Goal: Task Accomplishment & Management: Complete application form

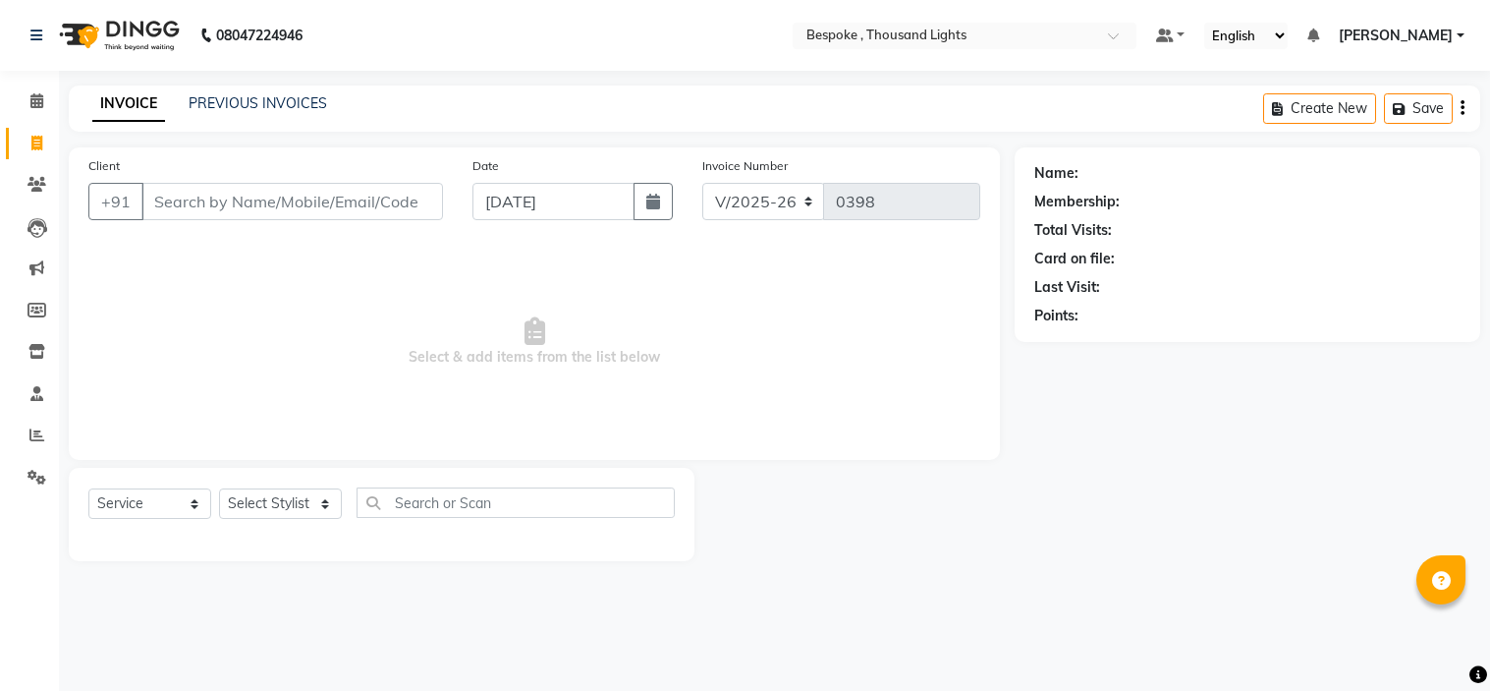
select select "8177"
select select "service"
click at [189, 202] on input "Client" at bounding box center [292, 201] width 302 height 37
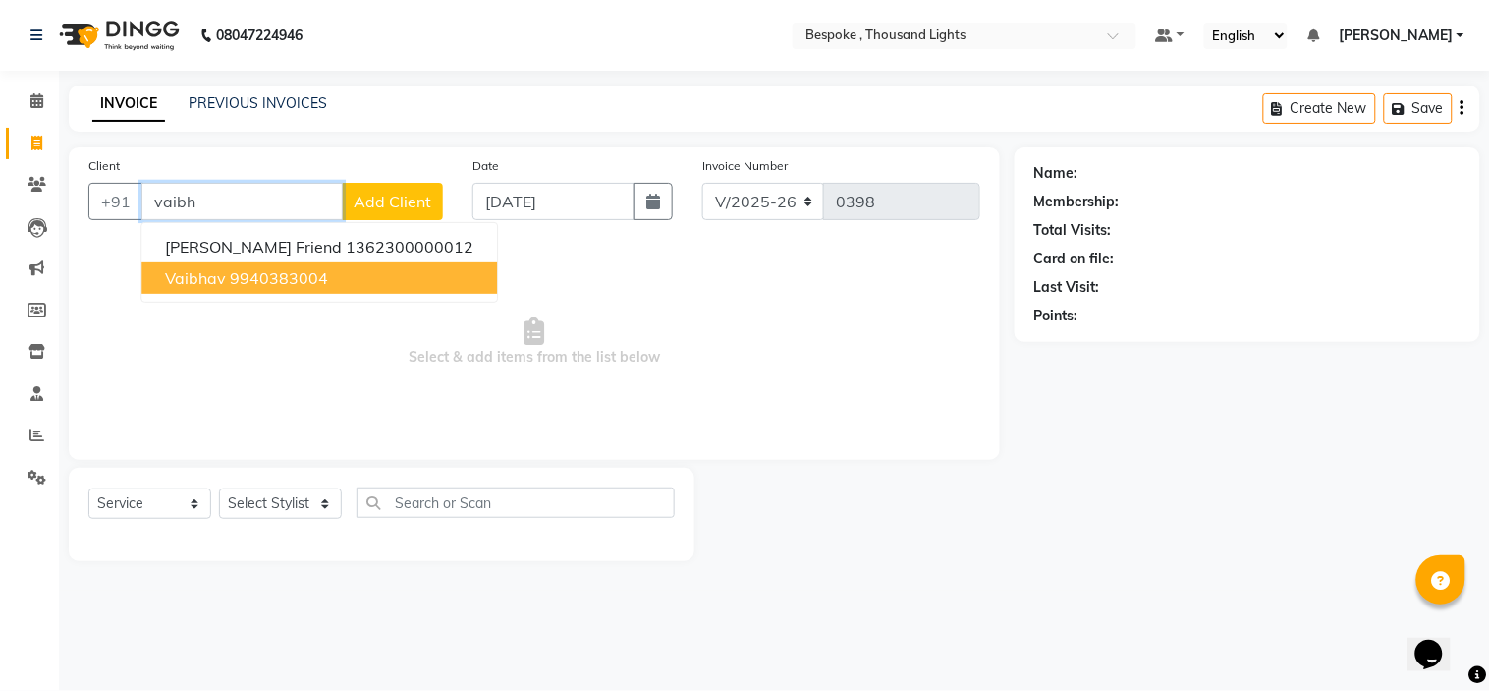
click at [276, 273] on ngb-highlight "9940383004" at bounding box center [279, 278] width 98 height 20
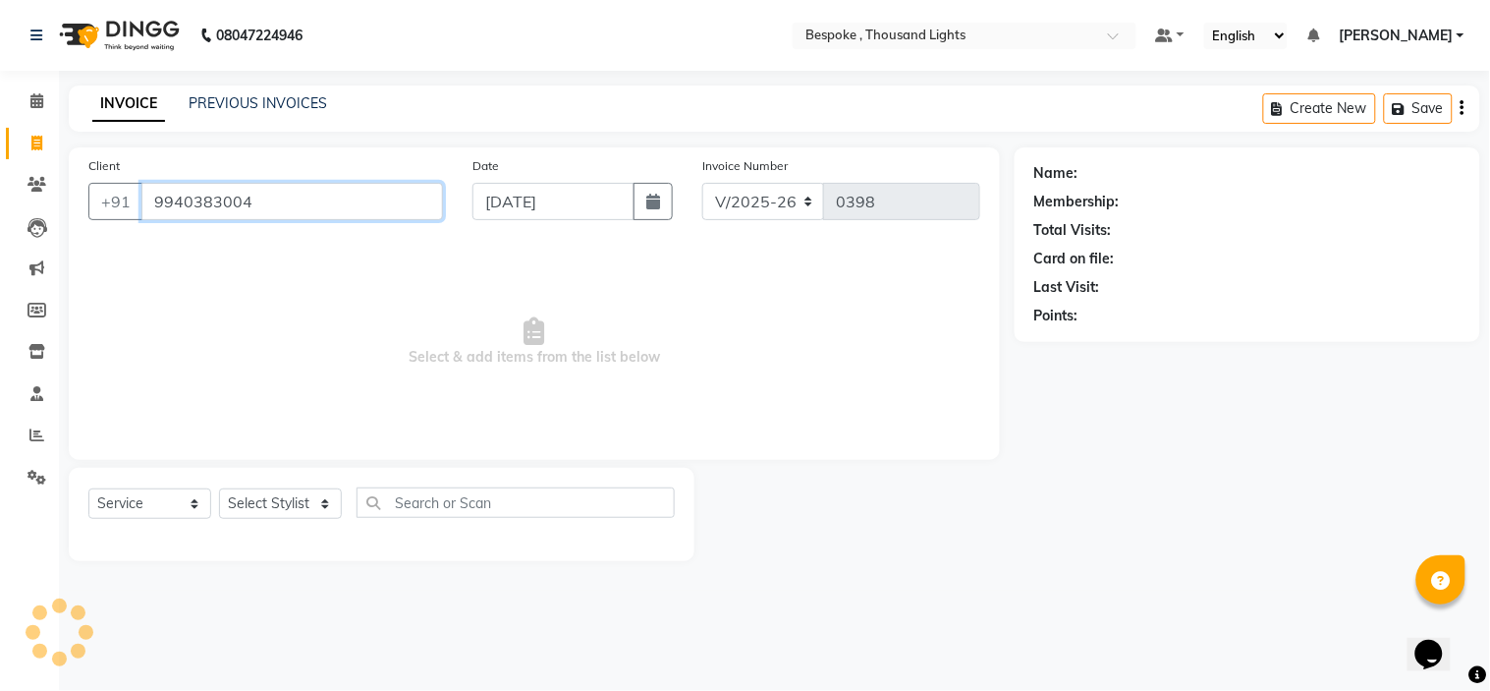
type input "9940383004"
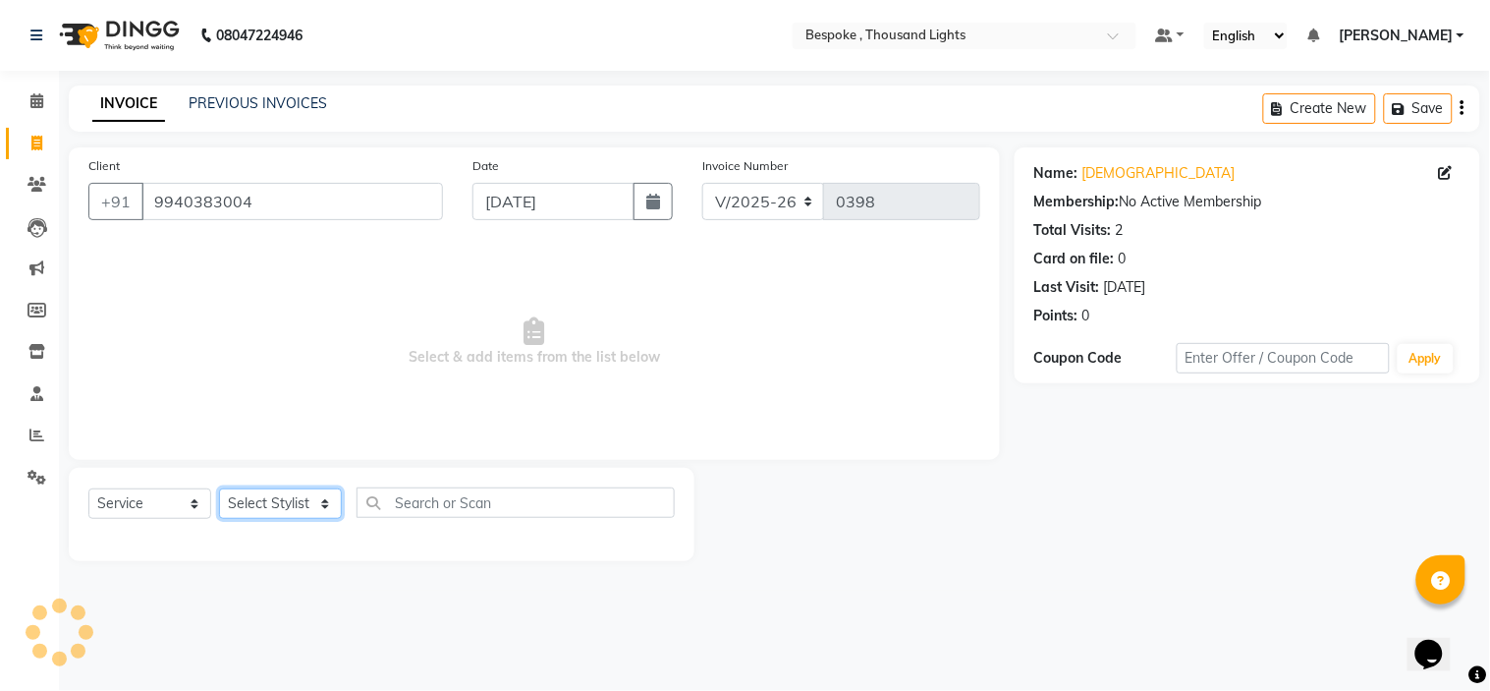
click at [295, 511] on select "Select Stylist [PERSON_NAME] [PERSON_NAME] [PERSON_NAME] [PERSON_NAME]" at bounding box center [280, 503] width 123 height 30
select select "90688"
click at [219, 489] on select "Select Stylist [PERSON_NAME] [PERSON_NAME] [PERSON_NAME] [PERSON_NAME]" at bounding box center [280, 503] width 123 height 30
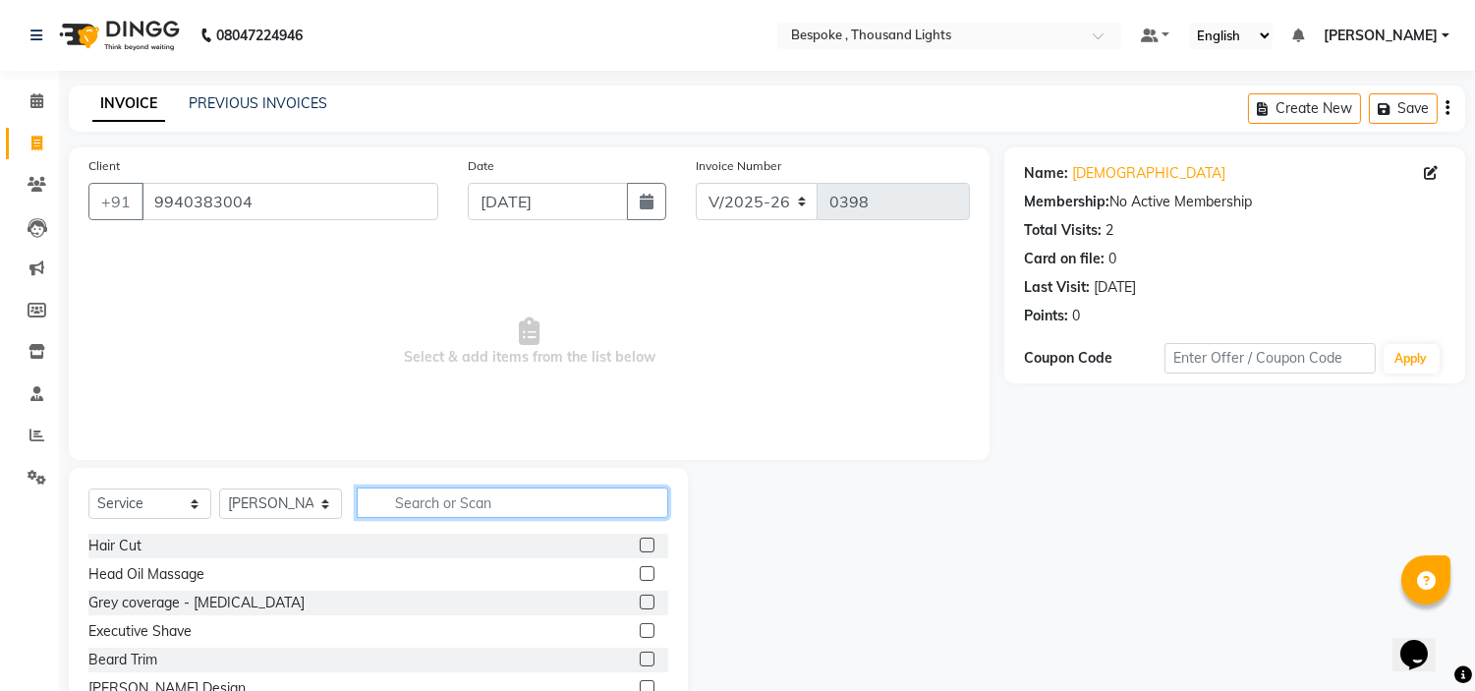
click at [501, 498] on input "text" at bounding box center [512, 502] width 311 height 30
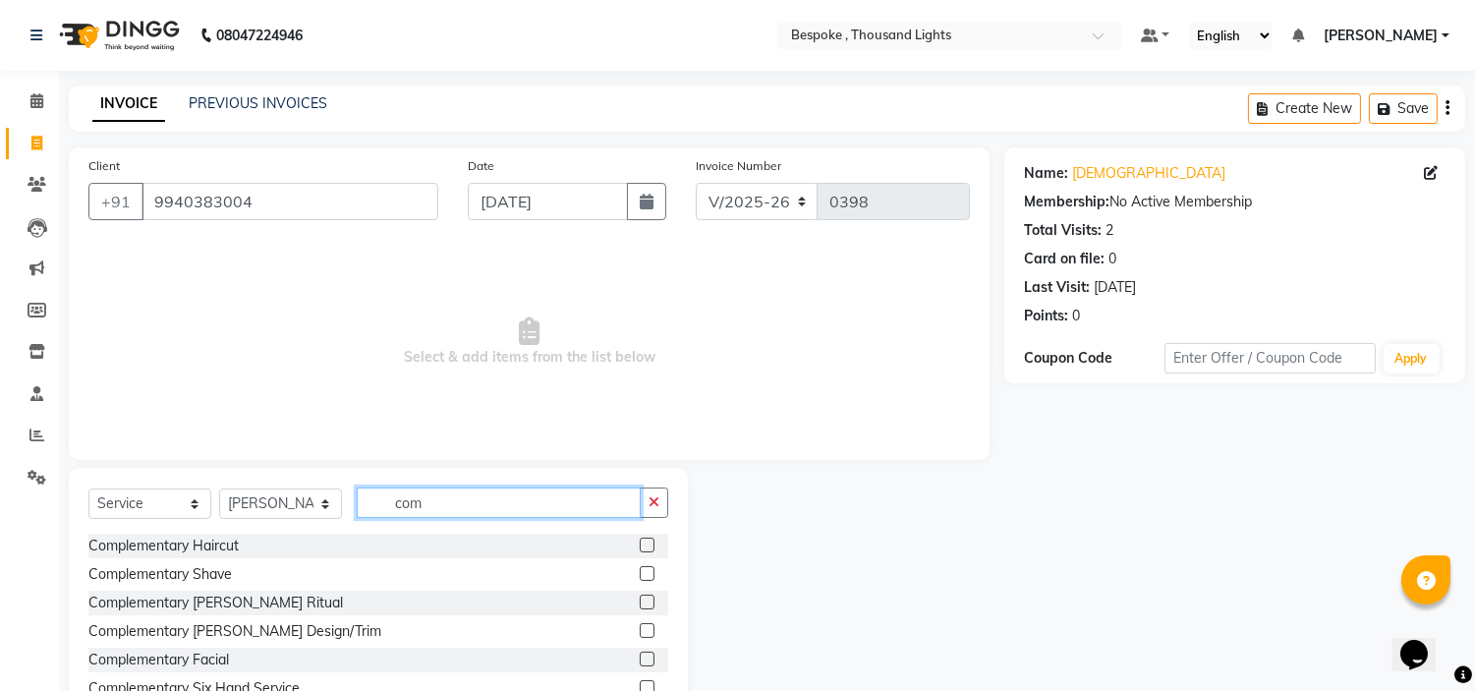
type input "com"
click at [640, 546] on label at bounding box center [647, 544] width 15 height 15
click at [640, 546] on input "checkbox" at bounding box center [646, 545] width 13 height 13
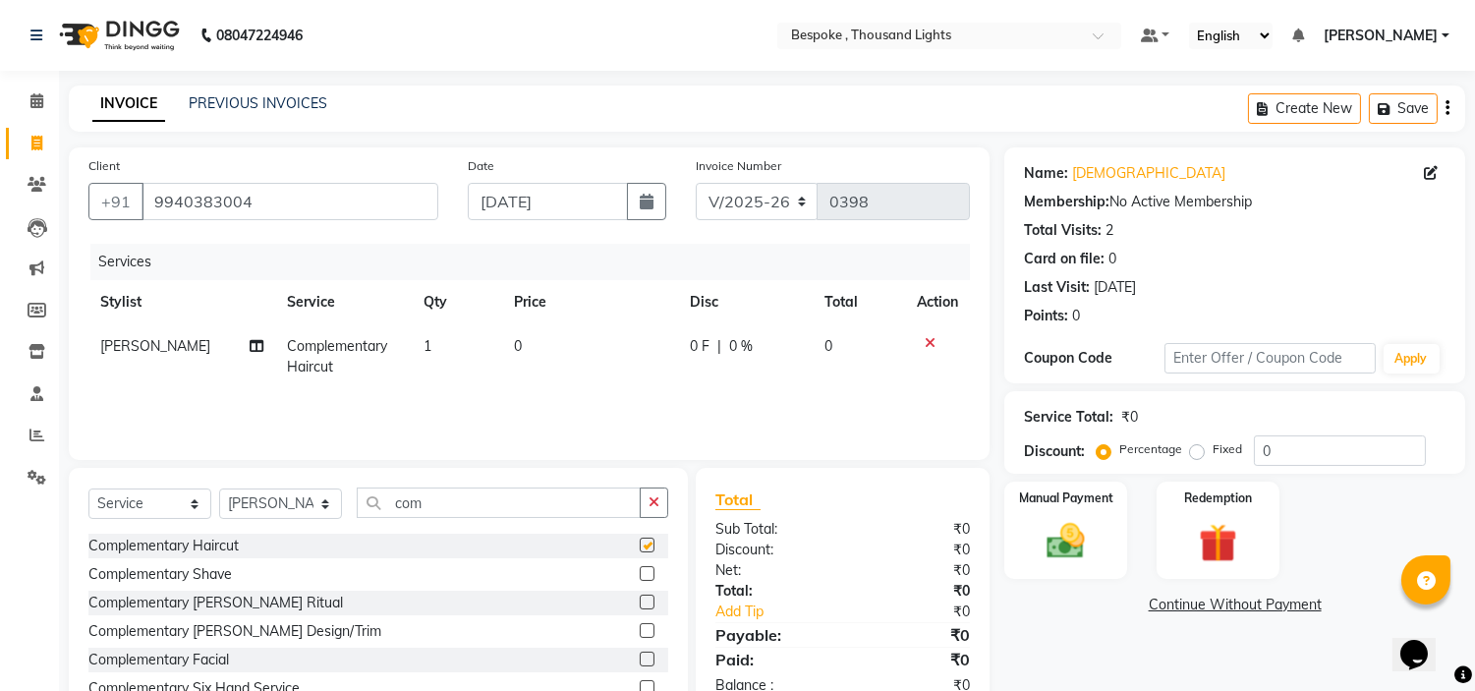
checkbox input "false"
click at [479, 509] on input "com" at bounding box center [499, 502] width 284 height 30
click at [640, 599] on label at bounding box center [647, 601] width 15 height 15
click at [640, 599] on input "checkbox" at bounding box center [646, 602] width 13 height 13
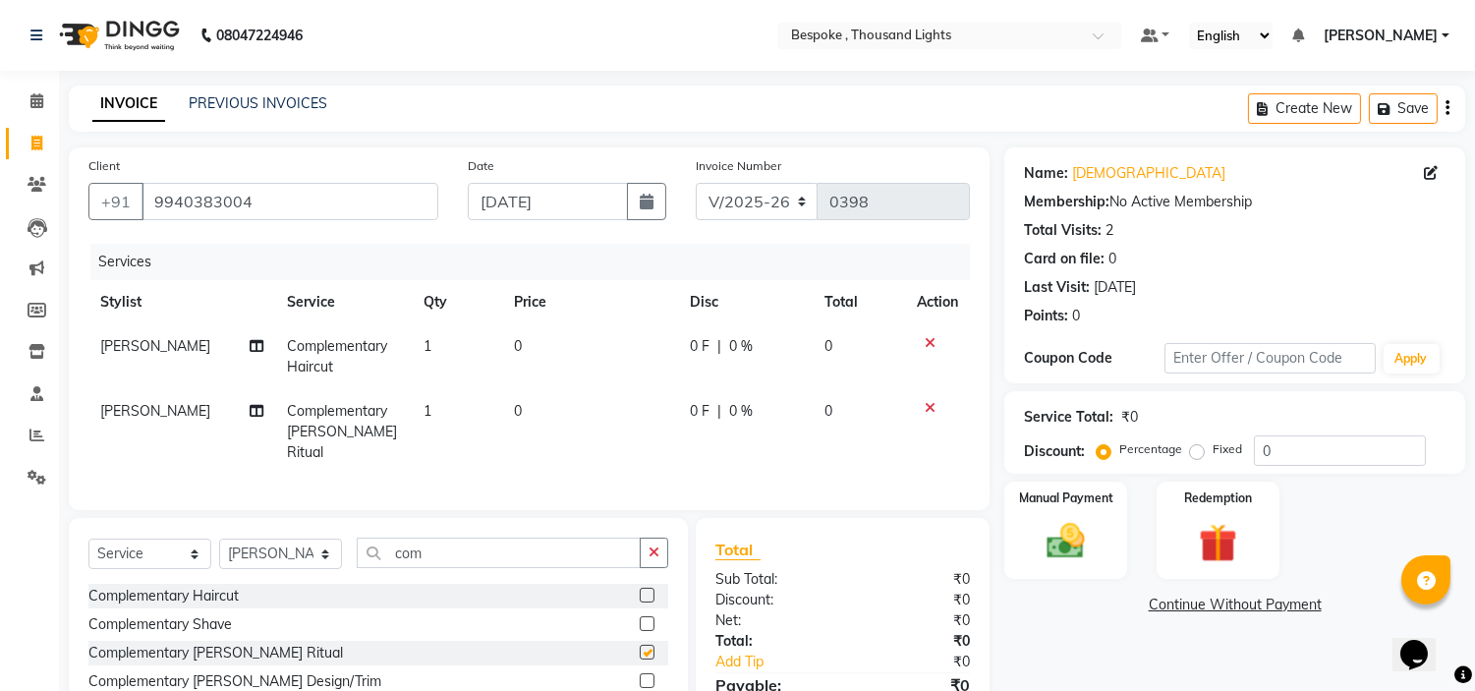
checkbox input "false"
click at [327, 544] on select "Select Stylist [PERSON_NAME] [PERSON_NAME] [PERSON_NAME] [PERSON_NAME]" at bounding box center [280, 553] width 123 height 30
select select "77393"
click at [219, 538] on select "Select Stylist [PERSON_NAME] [PERSON_NAME] [PERSON_NAME] [PERSON_NAME]" at bounding box center [280, 553] width 123 height 30
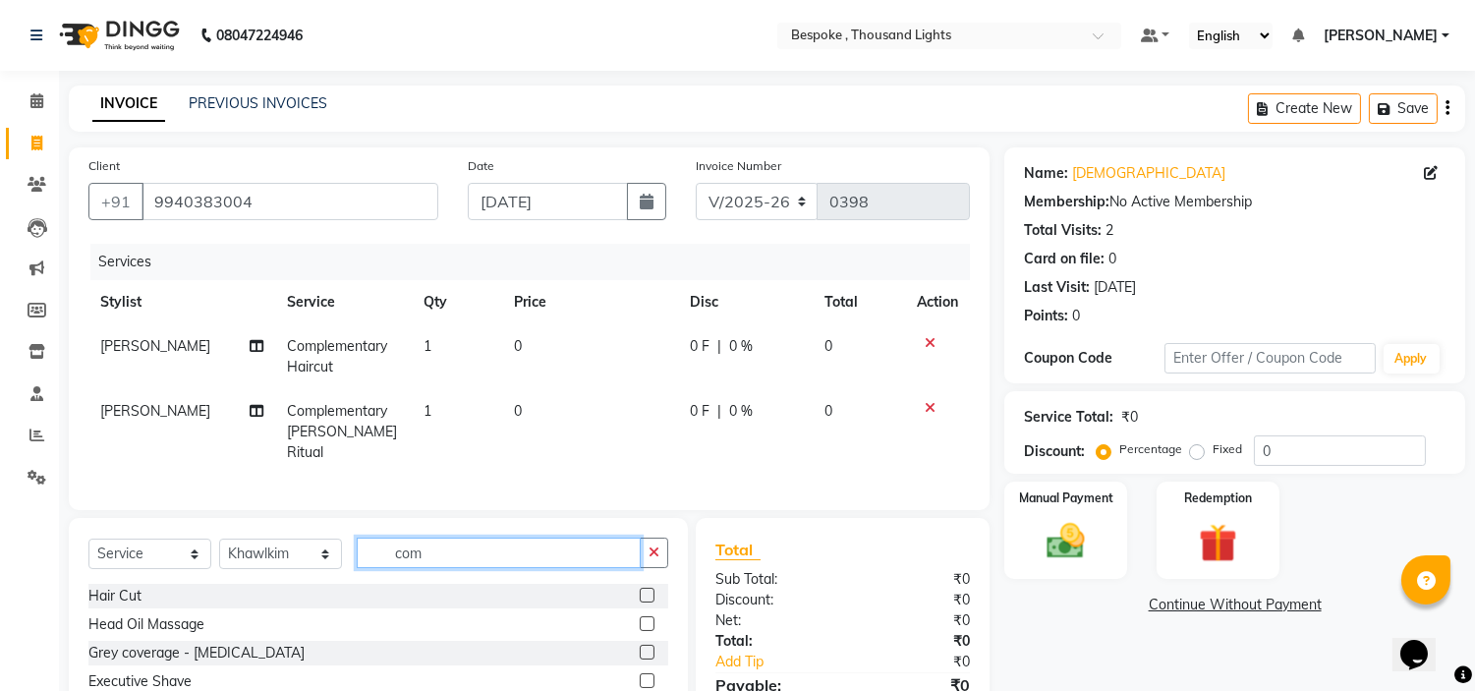
click at [457, 545] on input "com" at bounding box center [499, 552] width 284 height 30
type input "com"
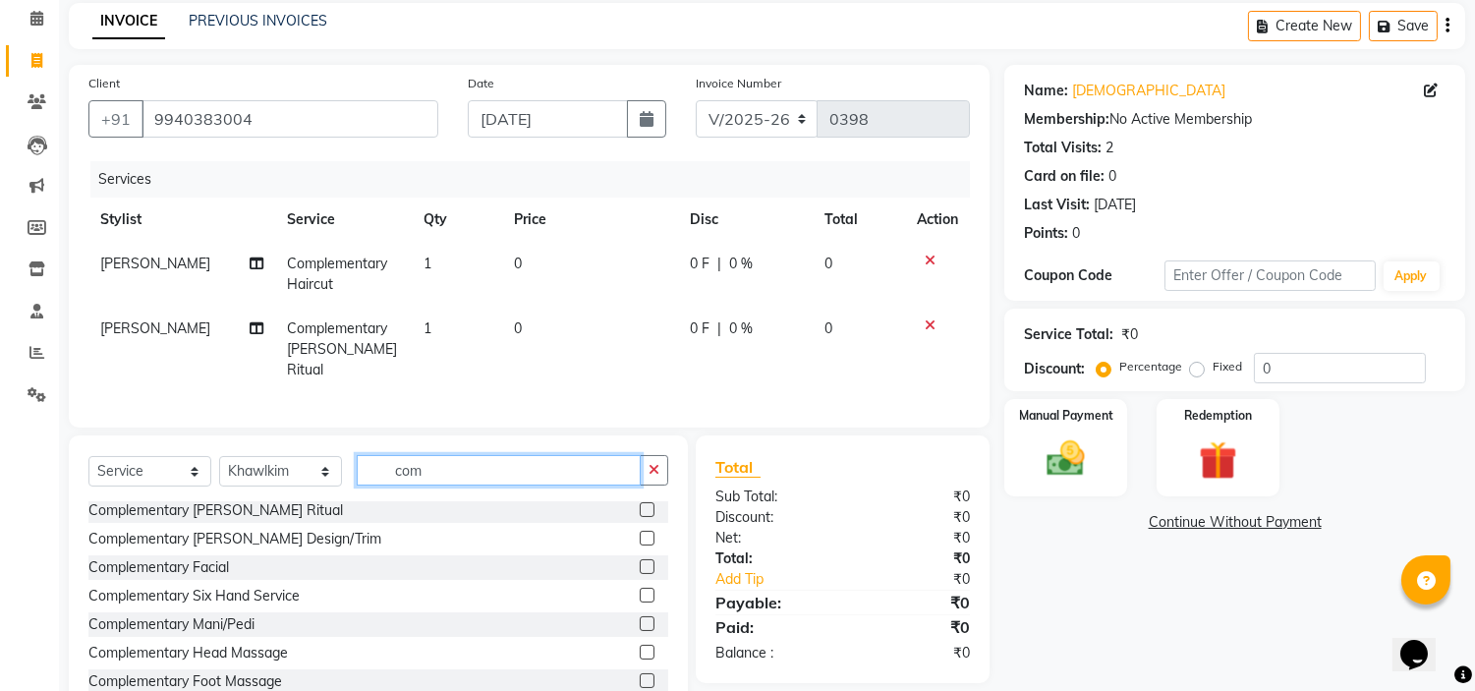
scroll to position [141, 0]
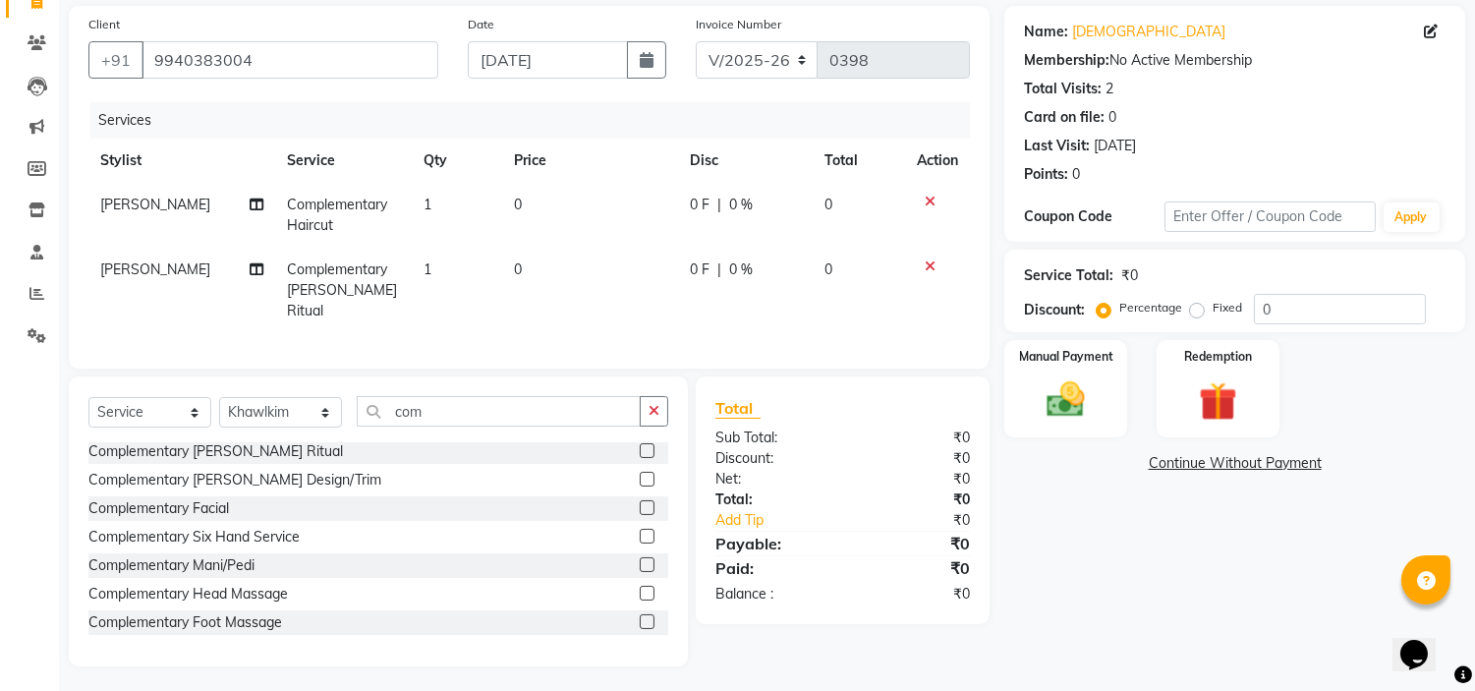
click at [640, 558] on label at bounding box center [647, 564] width 15 height 15
click at [640, 559] on input "checkbox" at bounding box center [646, 565] width 13 height 13
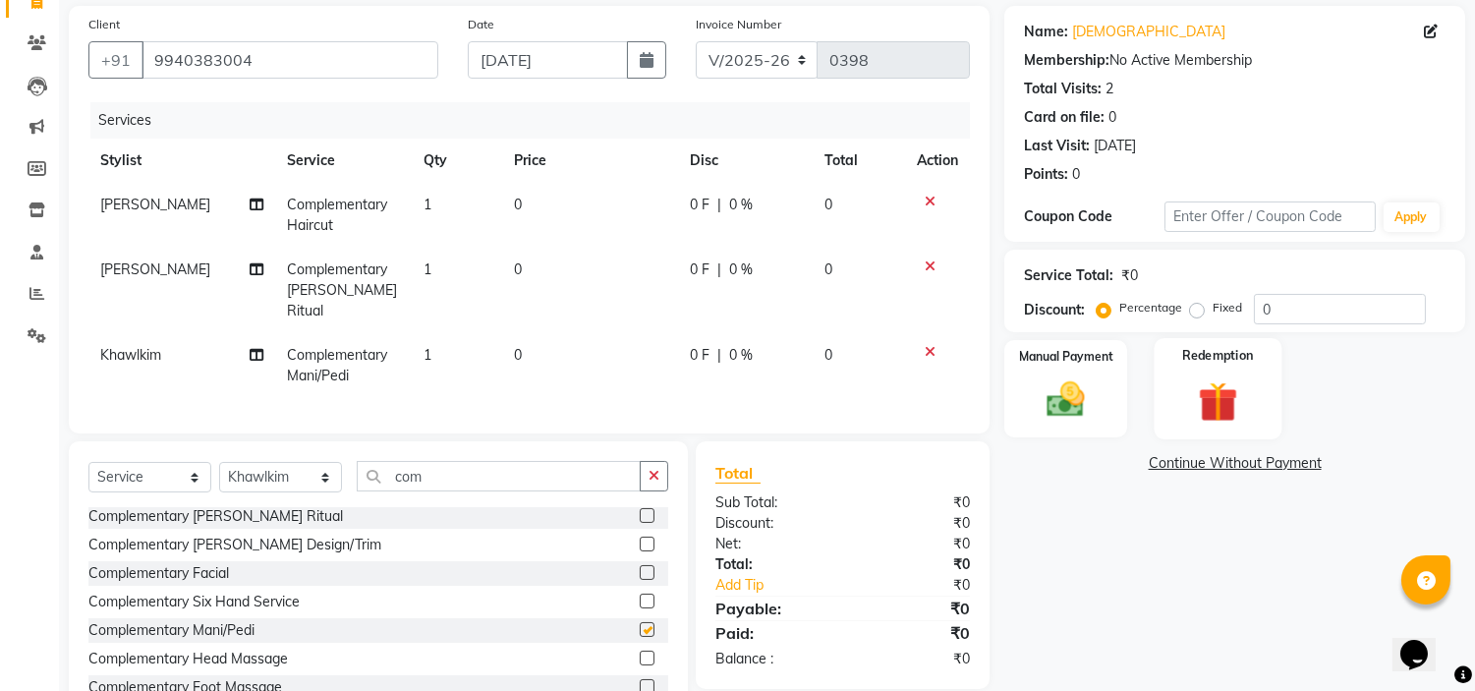
checkbox input "false"
click at [1074, 389] on img at bounding box center [1066, 400] width 65 height 46
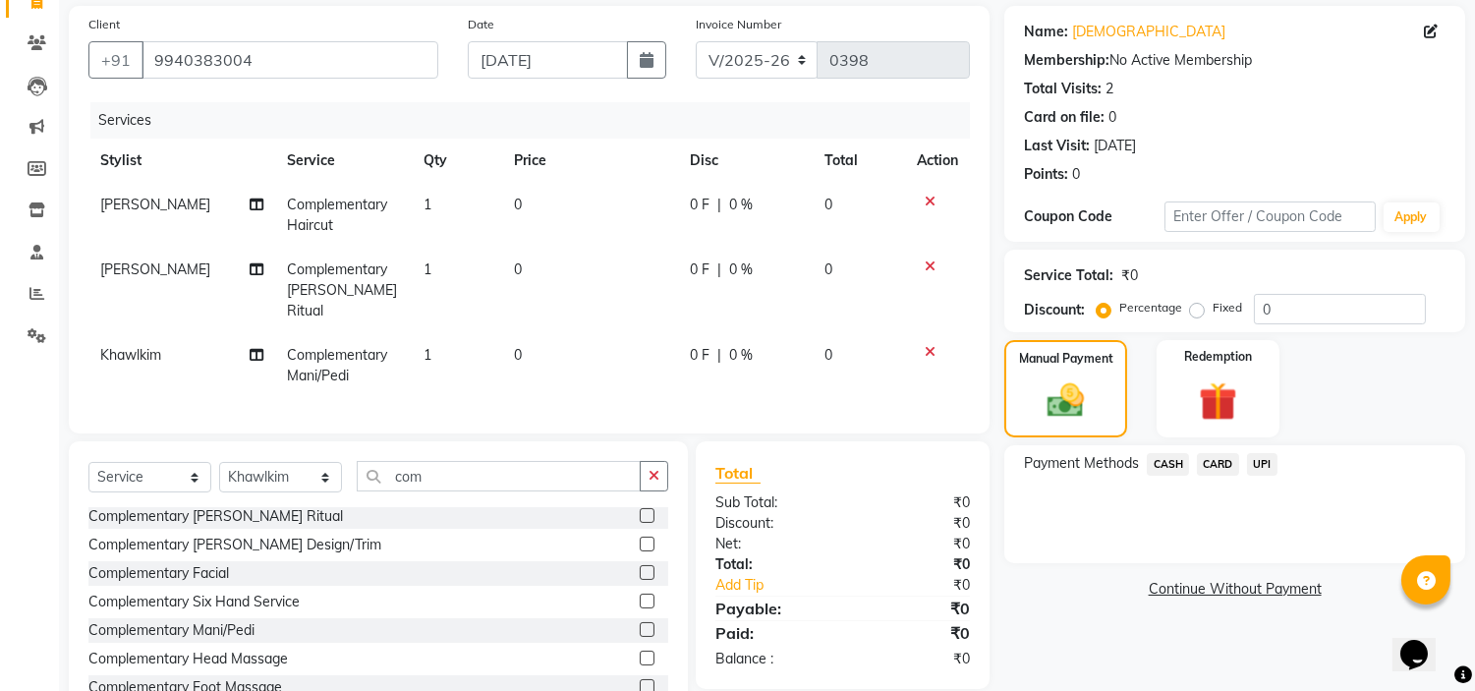
click at [1177, 465] on span "CASH" at bounding box center [1168, 464] width 42 height 23
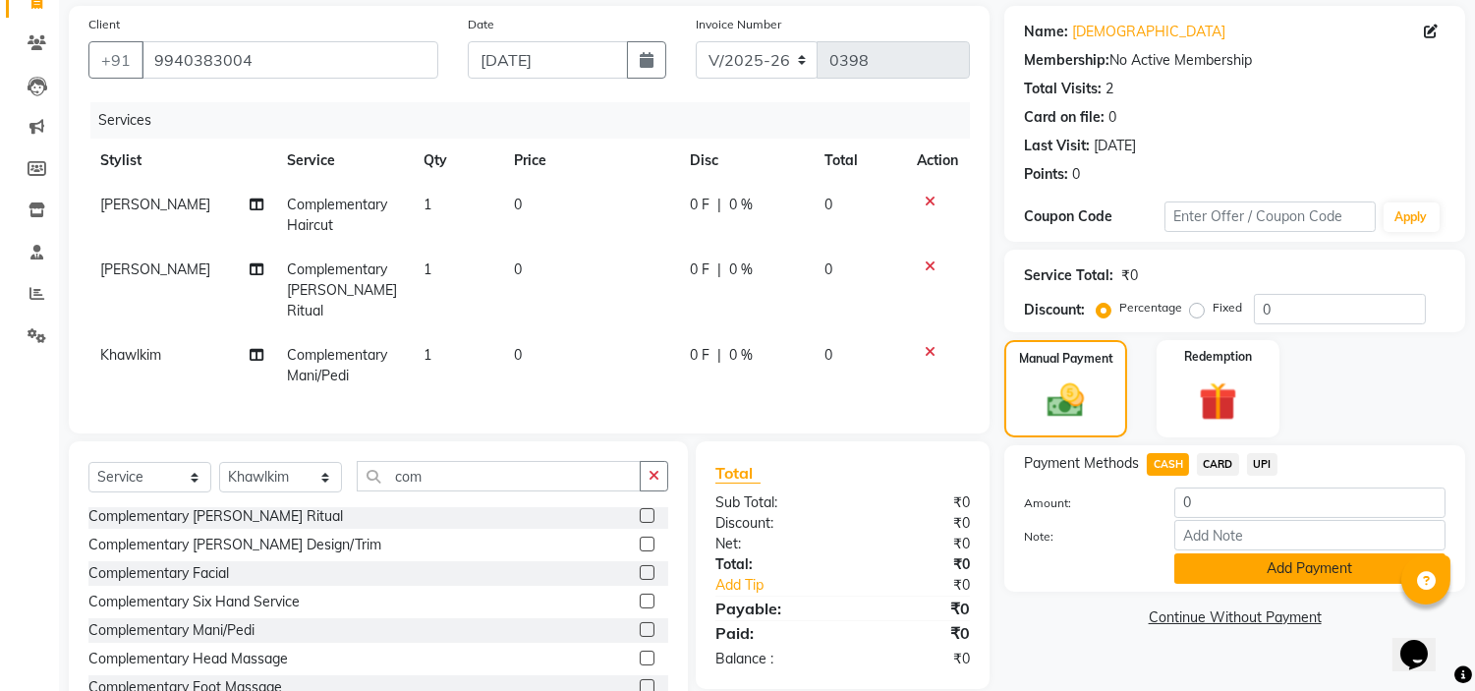
click at [1256, 566] on button "Add Payment" at bounding box center [1309, 568] width 271 height 30
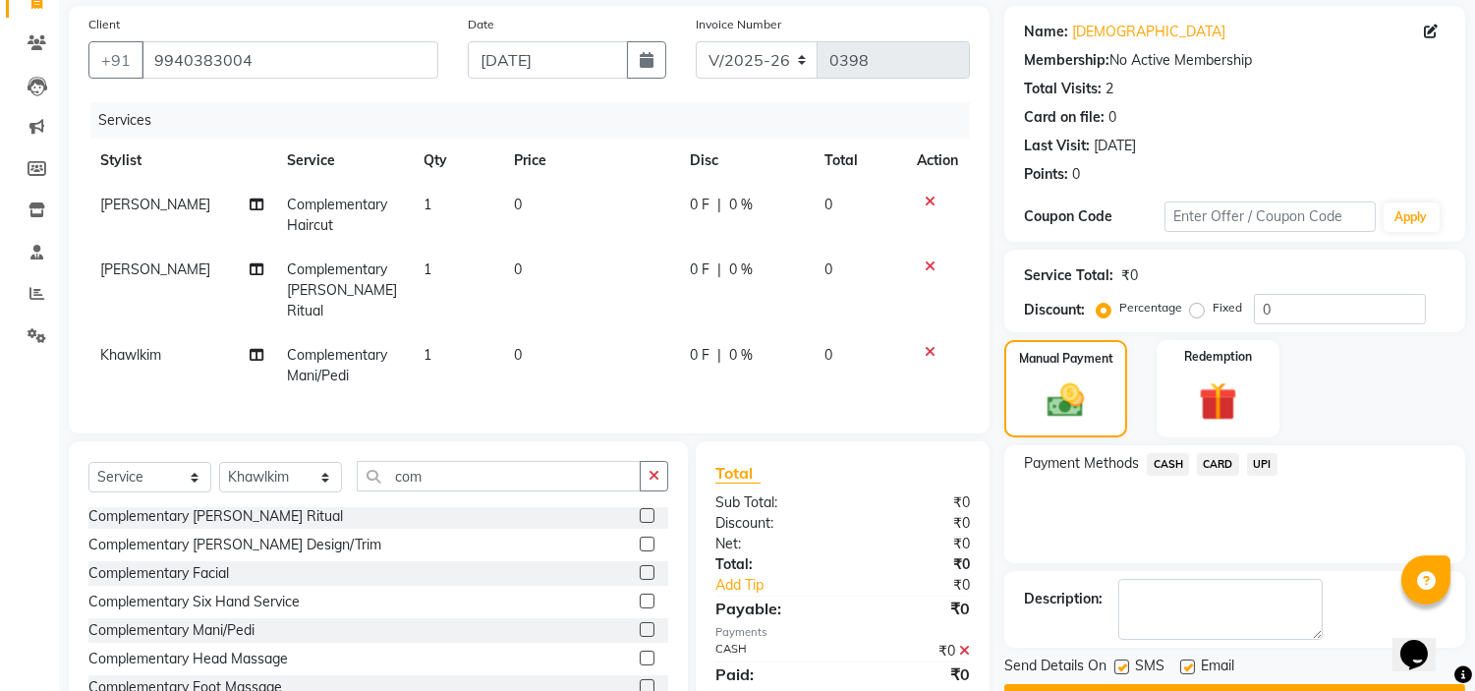
scroll to position [207, 0]
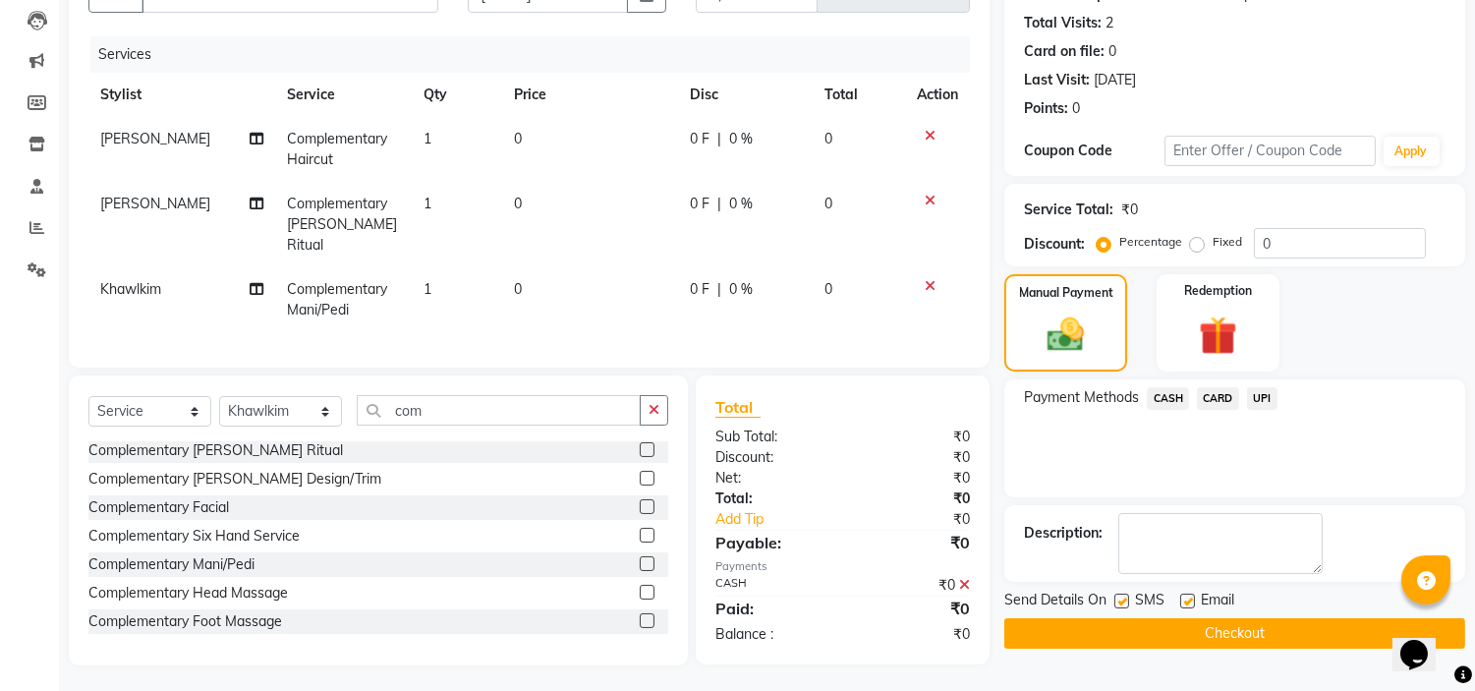
click at [1180, 634] on button "Checkout" at bounding box center [1234, 633] width 461 height 30
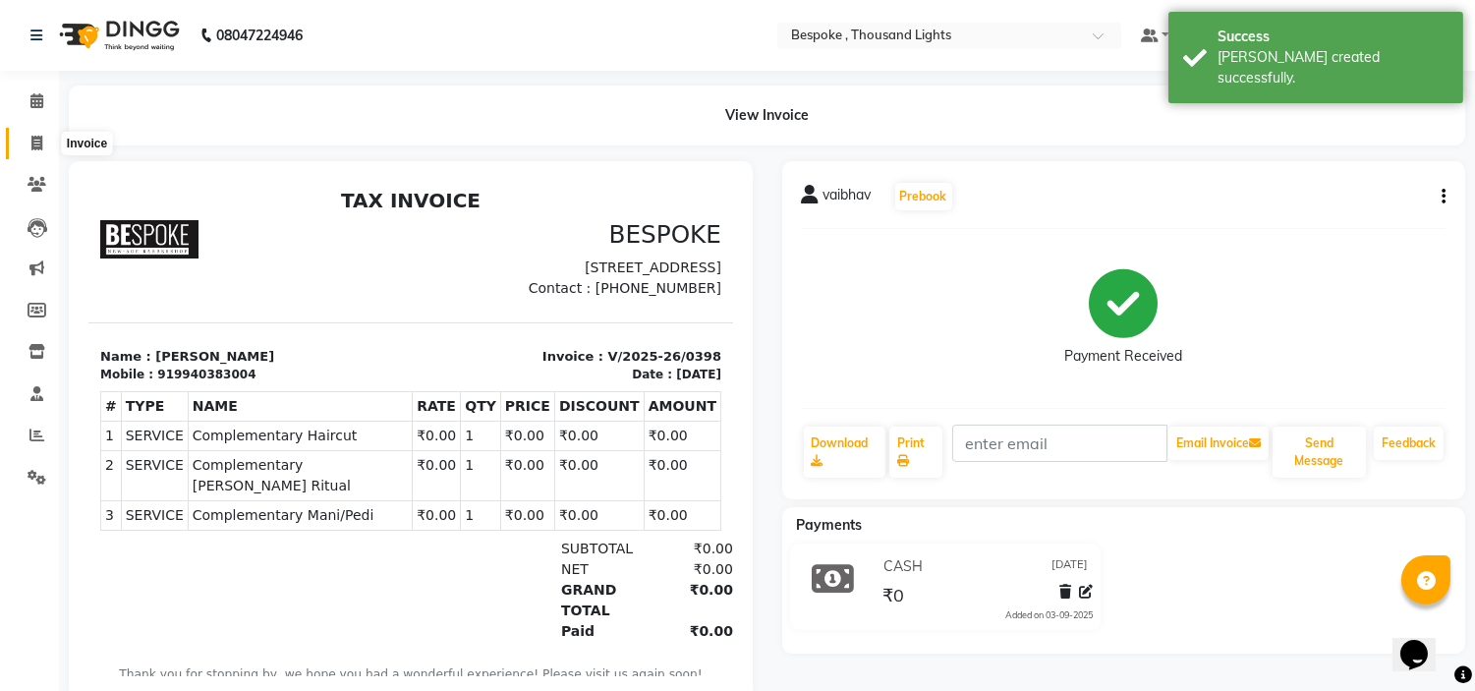
click at [35, 143] on icon at bounding box center [36, 143] width 11 height 15
select select "service"
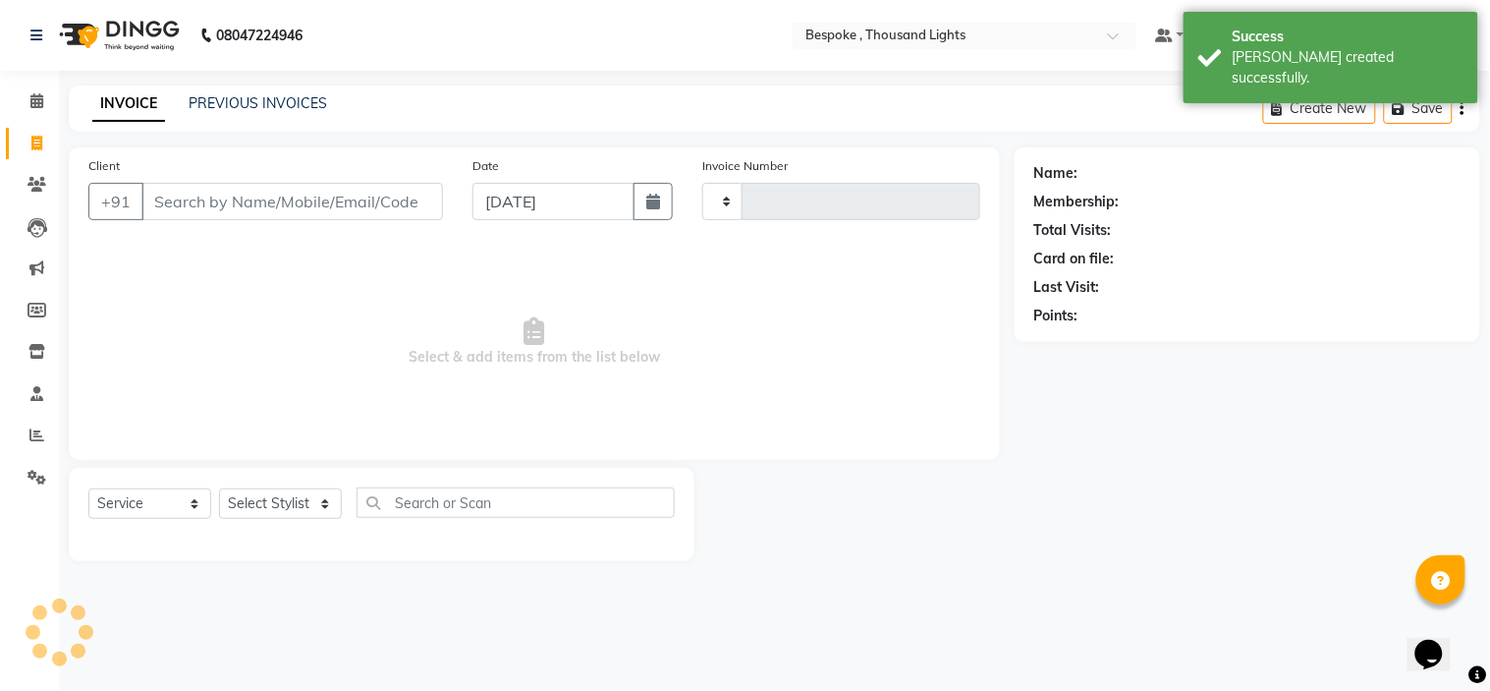
type input "0399"
select select "8177"
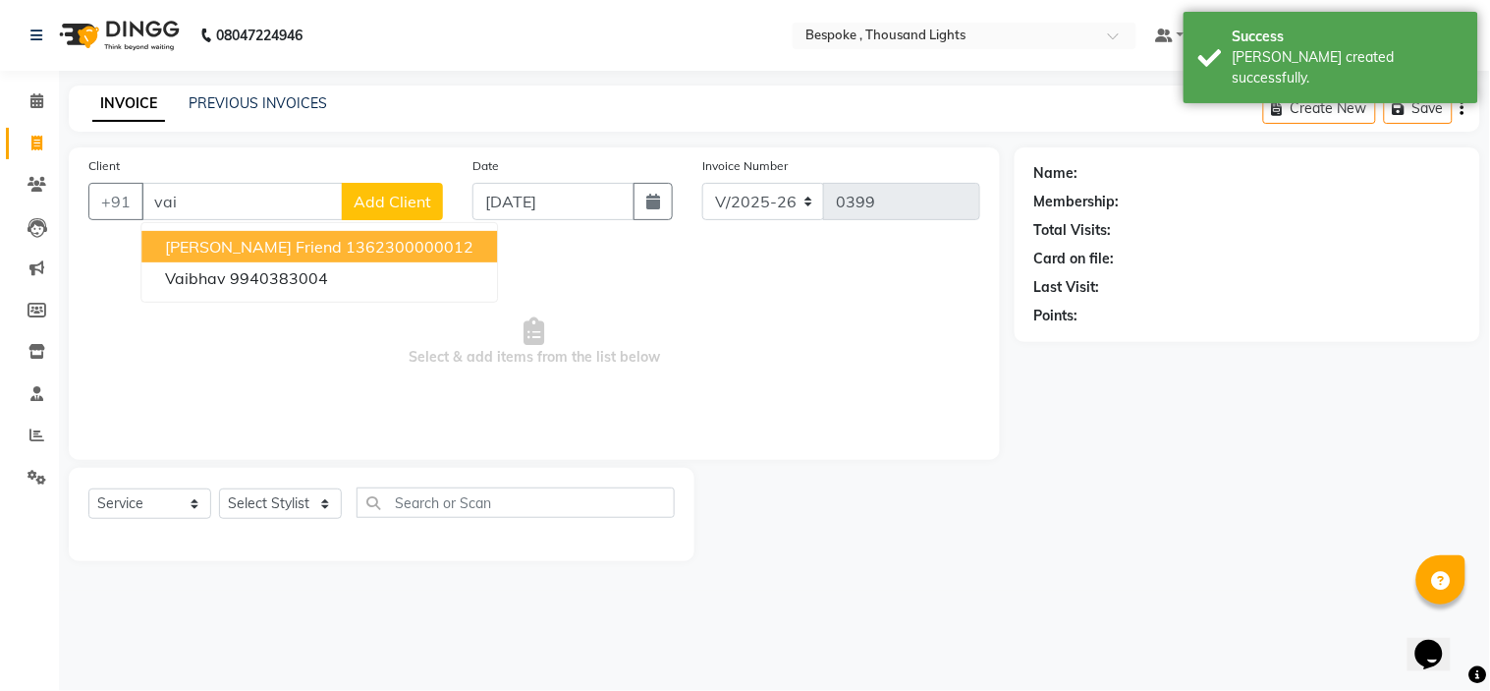
click at [262, 247] on span "[PERSON_NAME] friend" at bounding box center [253, 247] width 177 height 20
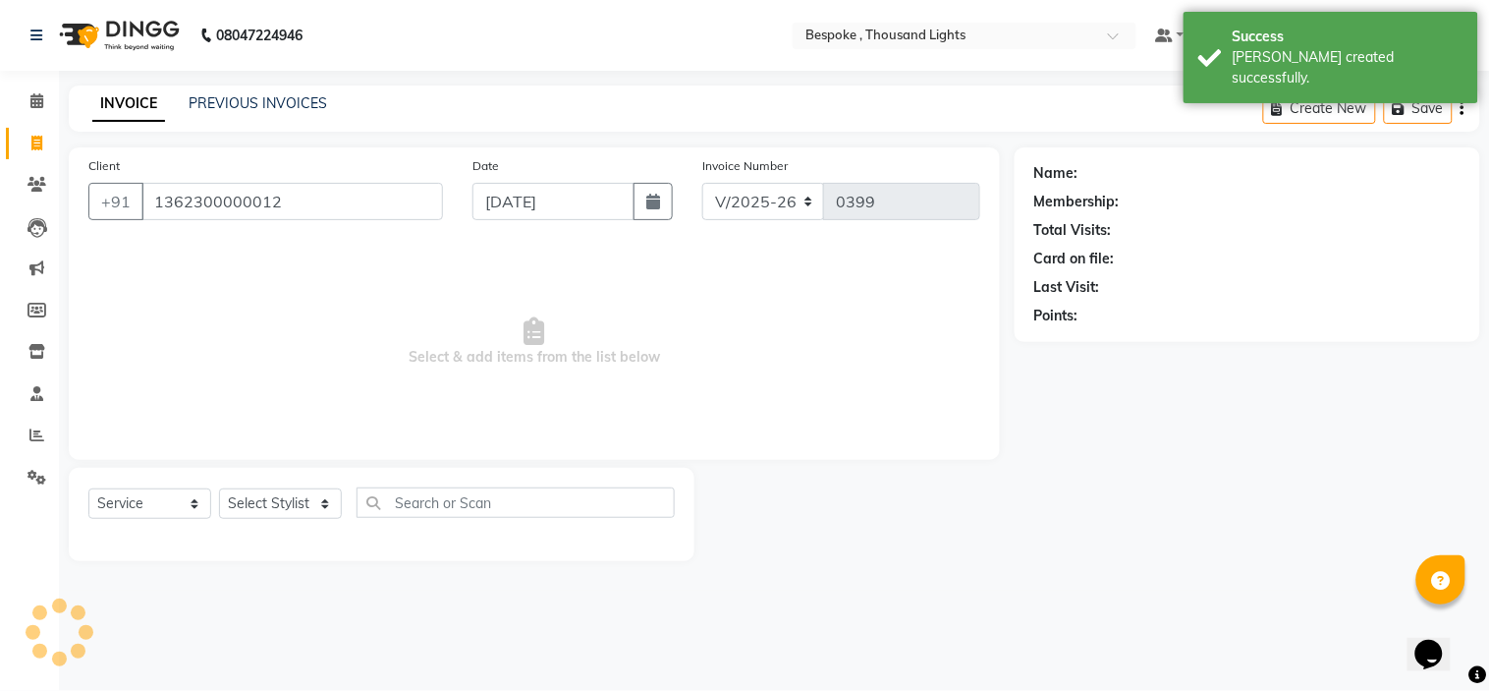
type input "1362300000012"
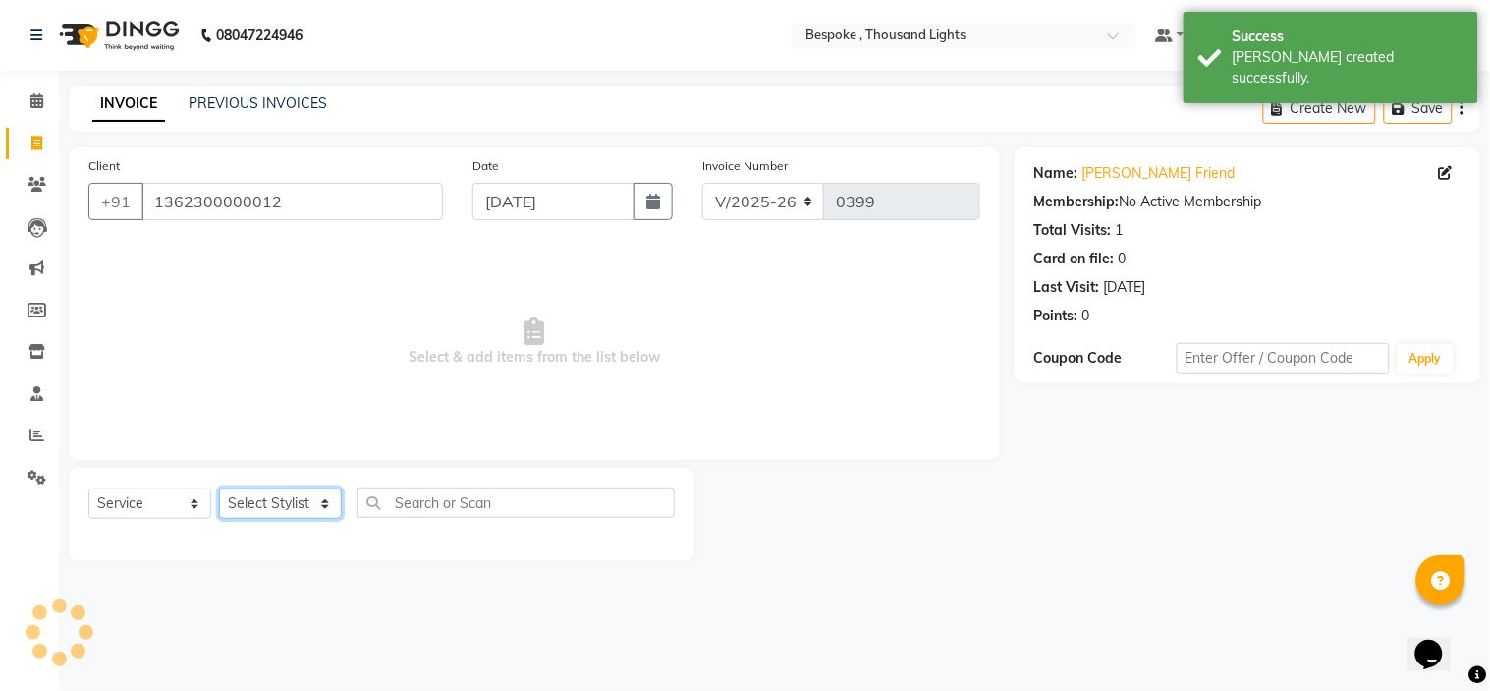
click at [293, 503] on select "Select Stylist [PERSON_NAME] [PERSON_NAME] [PERSON_NAME] [PERSON_NAME]" at bounding box center [280, 503] width 123 height 30
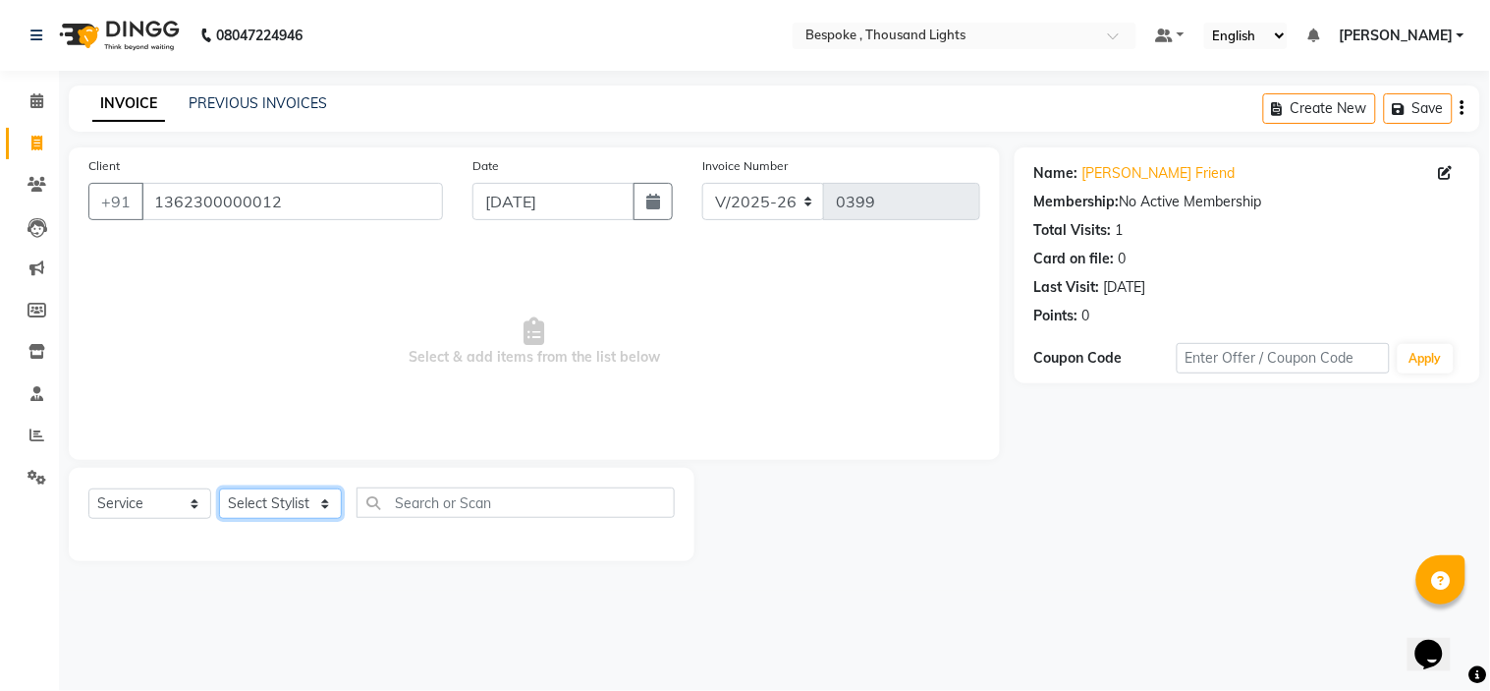
select select "88032"
click at [219, 489] on select "Select Stylist [PERSON_NAME] [PERSON_NAME] [PERSON_NAME] [PERSON_NAME]" at bounding box center [280, 503] width 123 height 30
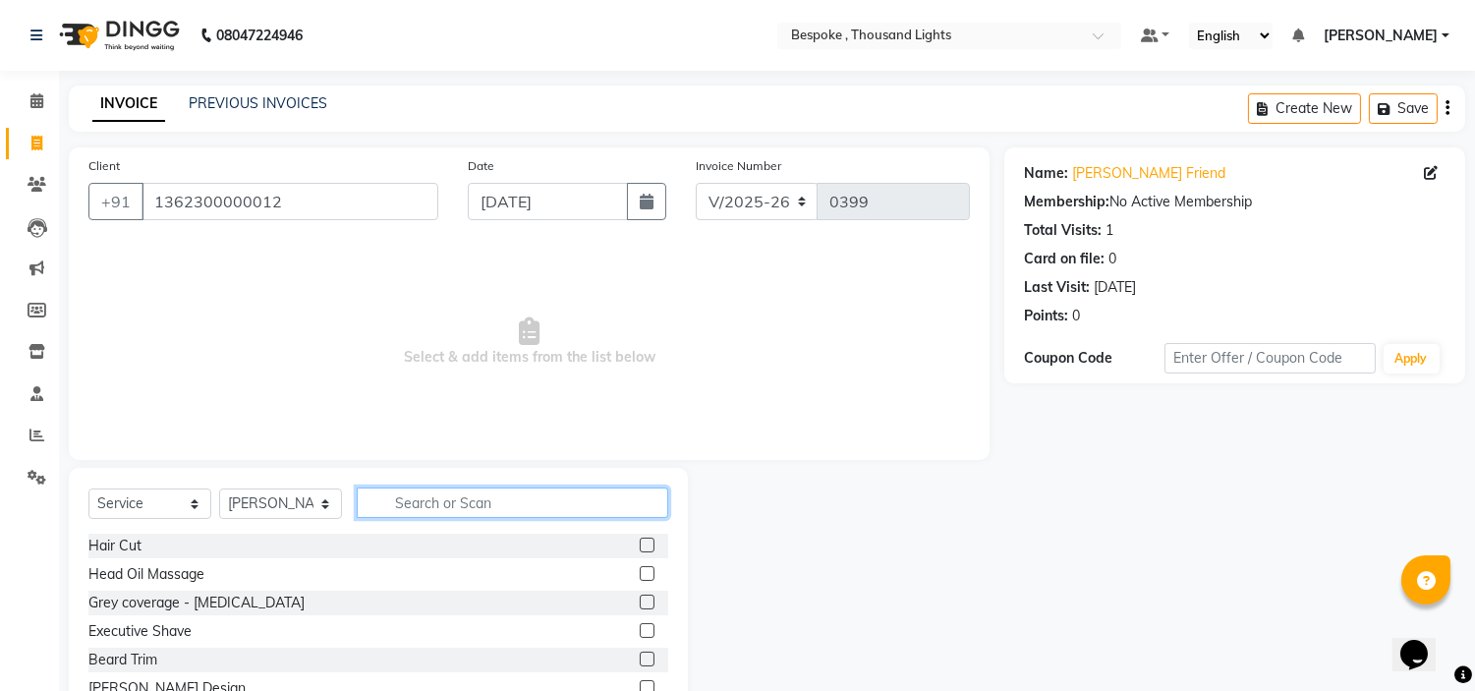
click at [452, 505] on input "text" at bounding box center [512, 502] width 311 height 30
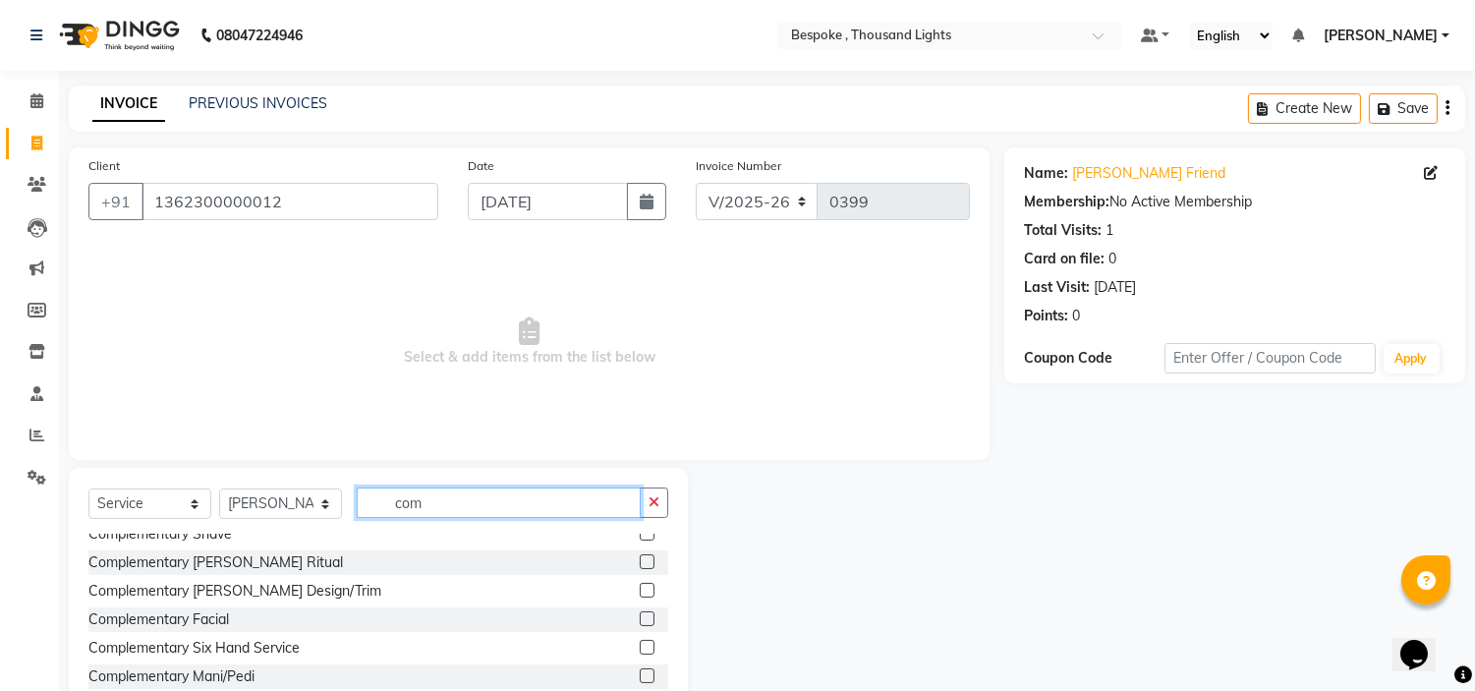
scroll to position [60, 0]
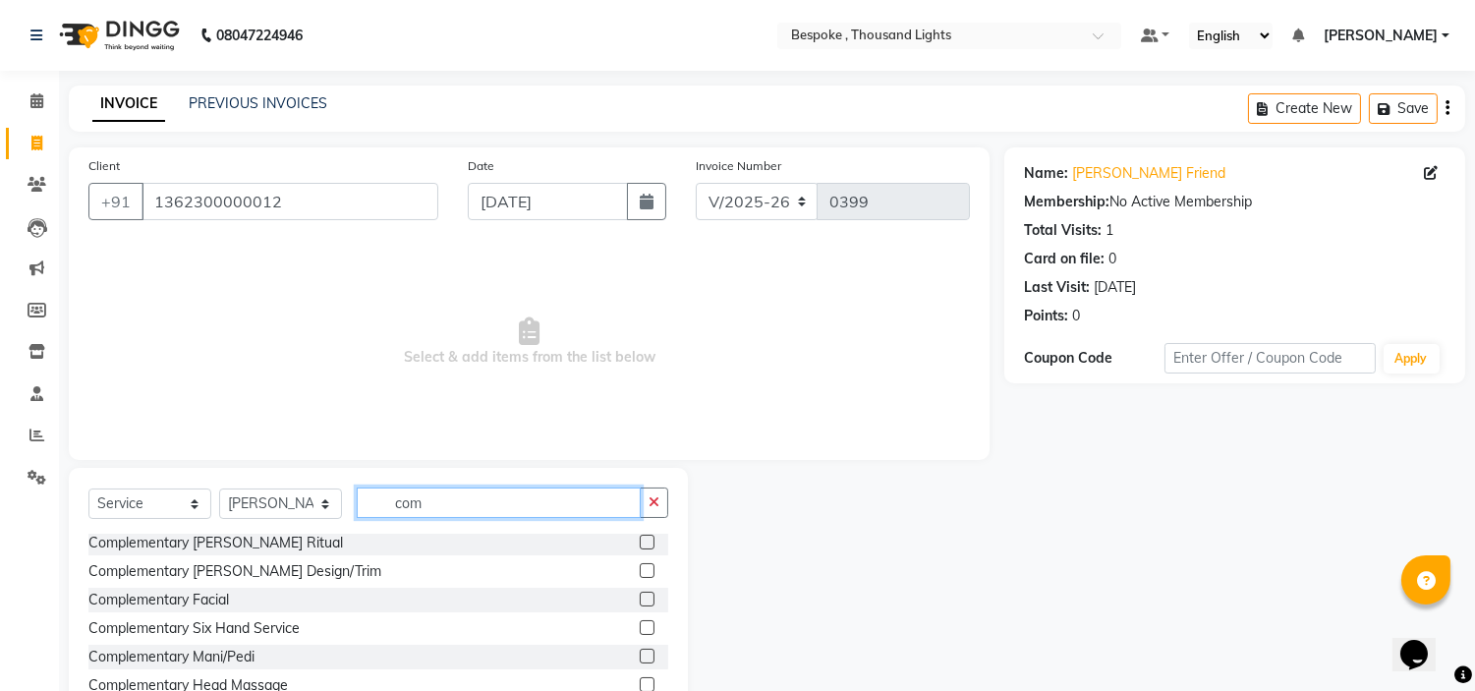
type input "com"
click at [640, 654] on label at bounding box center [647, 655] width 15 height 15
click at [640, 654] on input "checkbox" at bounding box center [646, 656] width 13 height 13
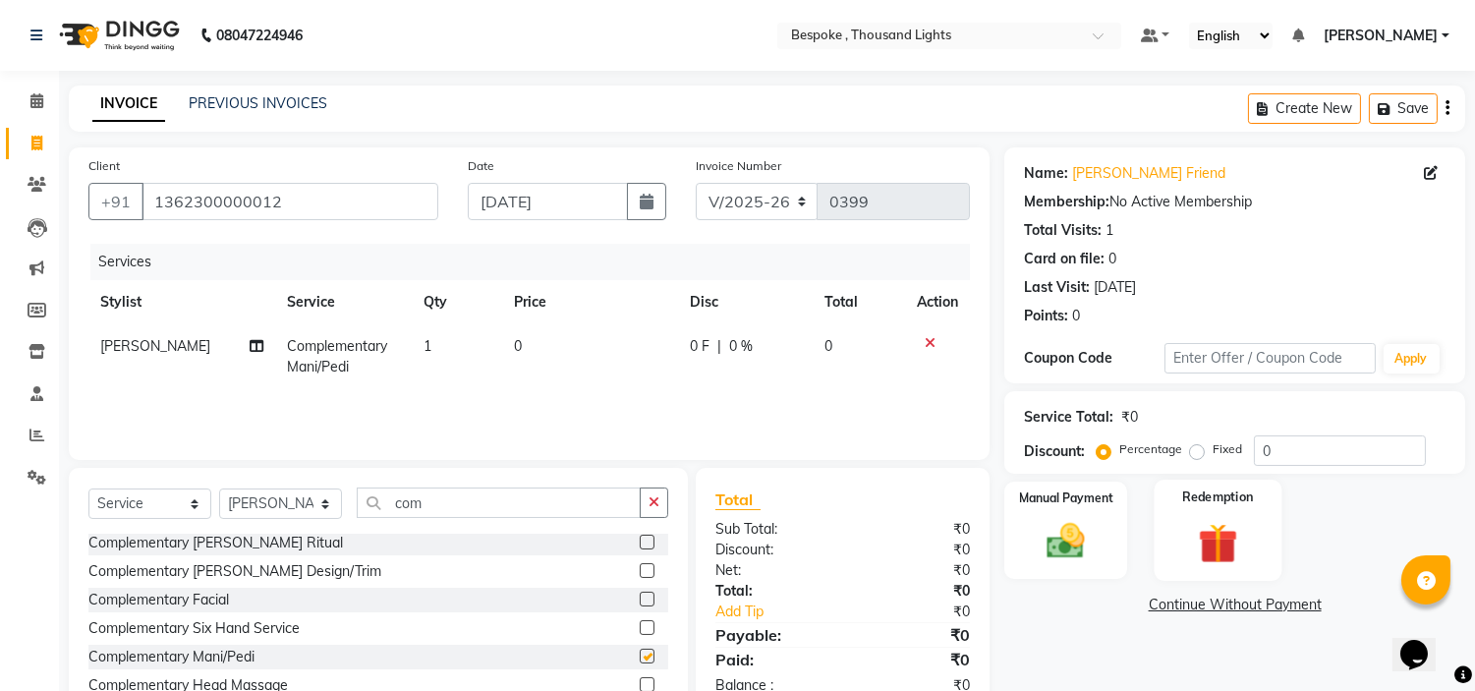
checkbox input "false"
click at [1065, 524] on img at bounding box center [1066, 542] width 65 height 46
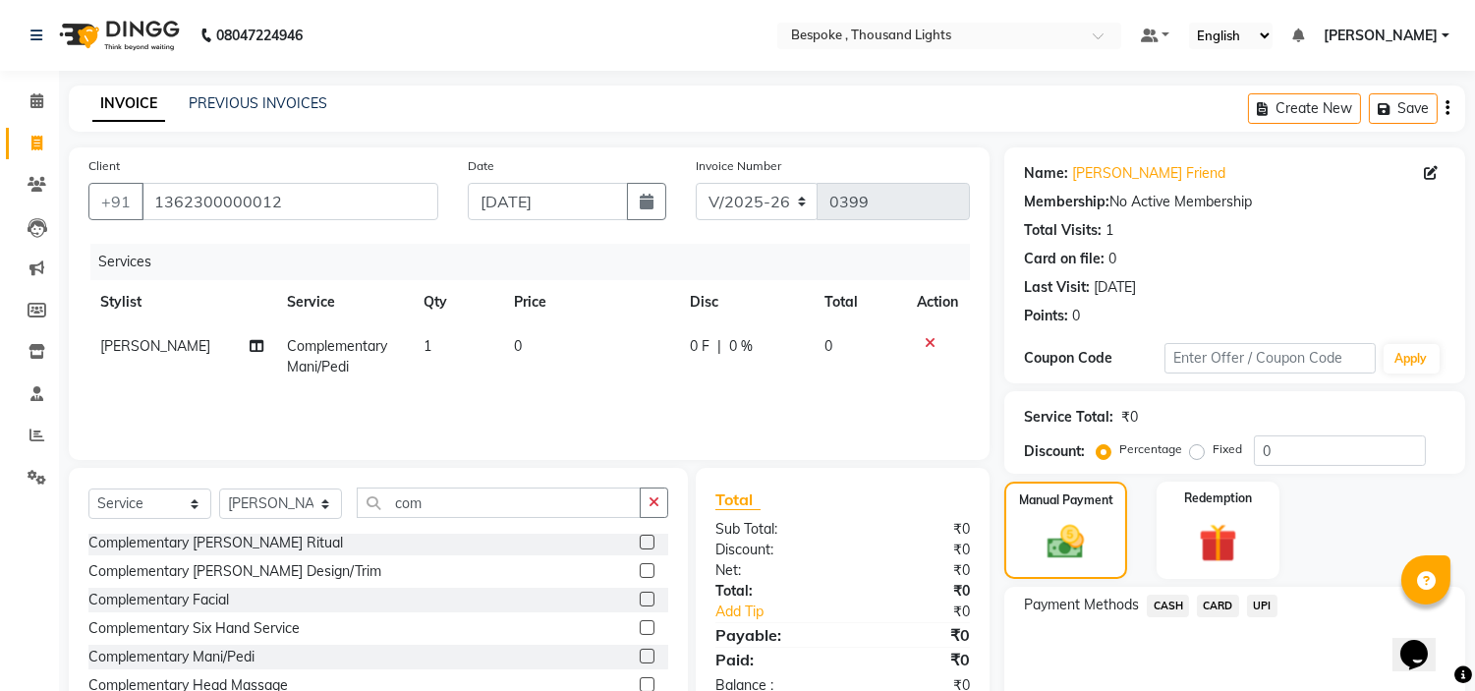
click at [1173, 601] on span "CASH" at bounding box center [1168, 605] width 42 height 23
drag, startPoint x: 1465, startPoint y: 418, endPoint x: 1448, endPoint y: 540, distance: 123.9
click at [1450, 534] on div "Name: [PERSON_NAME] Friend Membership: No Active Membership Total Visits: 1 Car…" at bounding box center [1242, 460] width 476 height 626
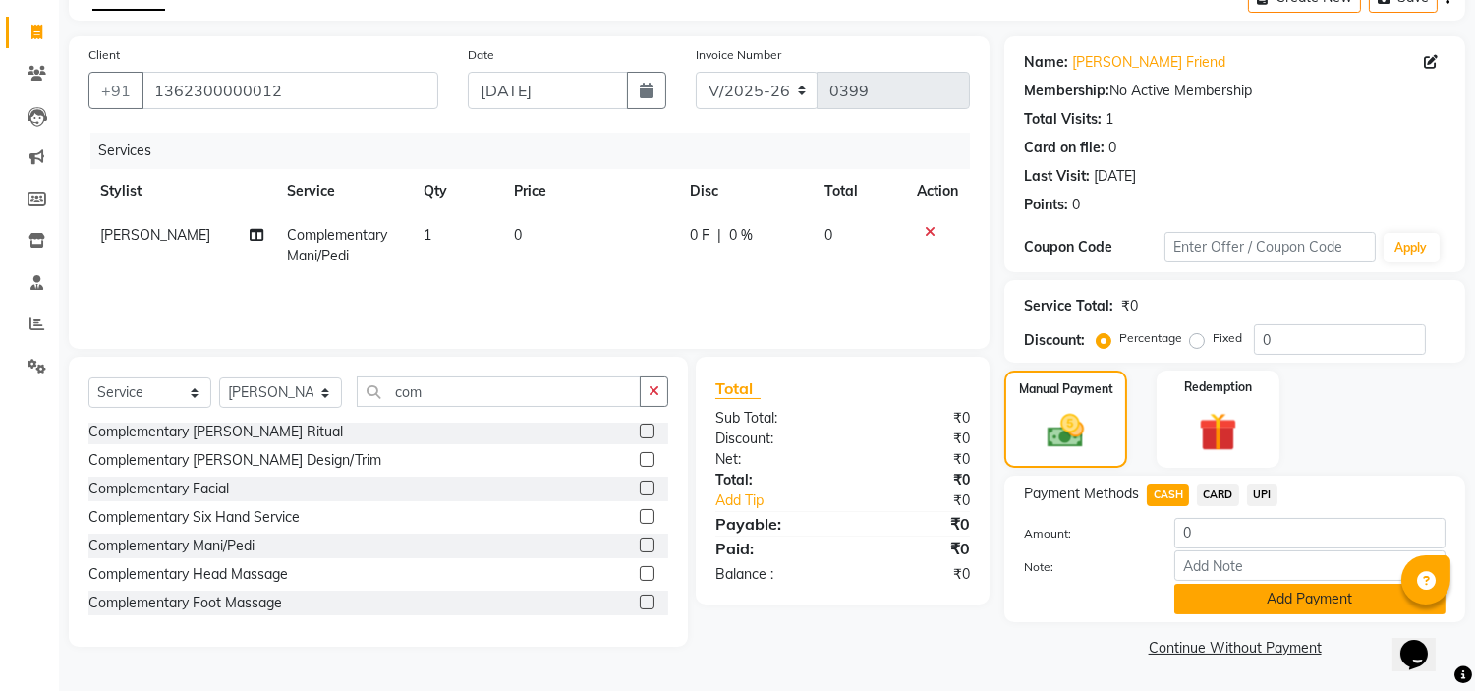
click at [1208, 604] on button "Add Payment" at bounding box center [1309, 599] width 271 height 30
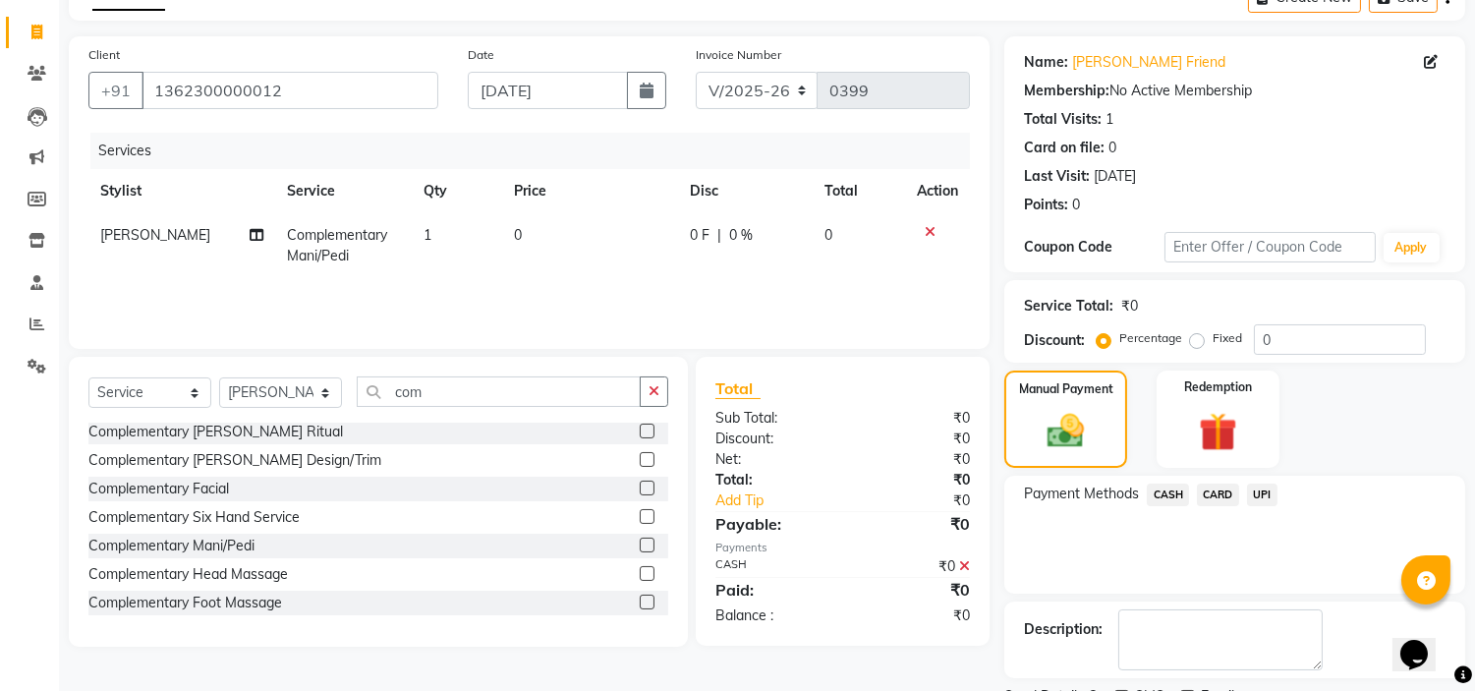
drag, startPoint x: 1437, startPoint y: 525, endPoint x: 1432, endPoint y: 550, distance: 26.0
click at [1434, 545] on div "Name: [PERSON_NAME] Friend Membership: No Active Membership Total Visits: 1 Car…" at bounding box center [1242, 390] width 476 height 708
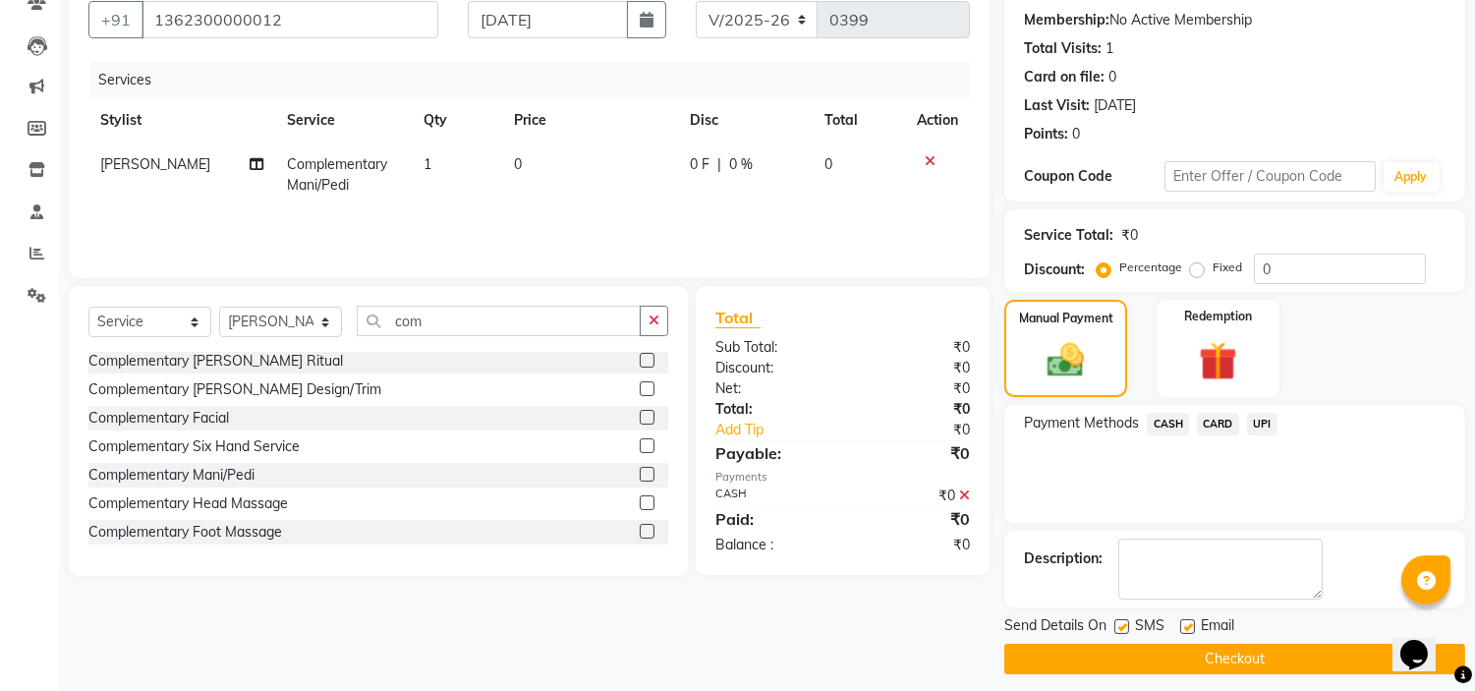
click at [1203, 658] on button "Checkout" at bounding box center [1234, 659] width 461 height 30
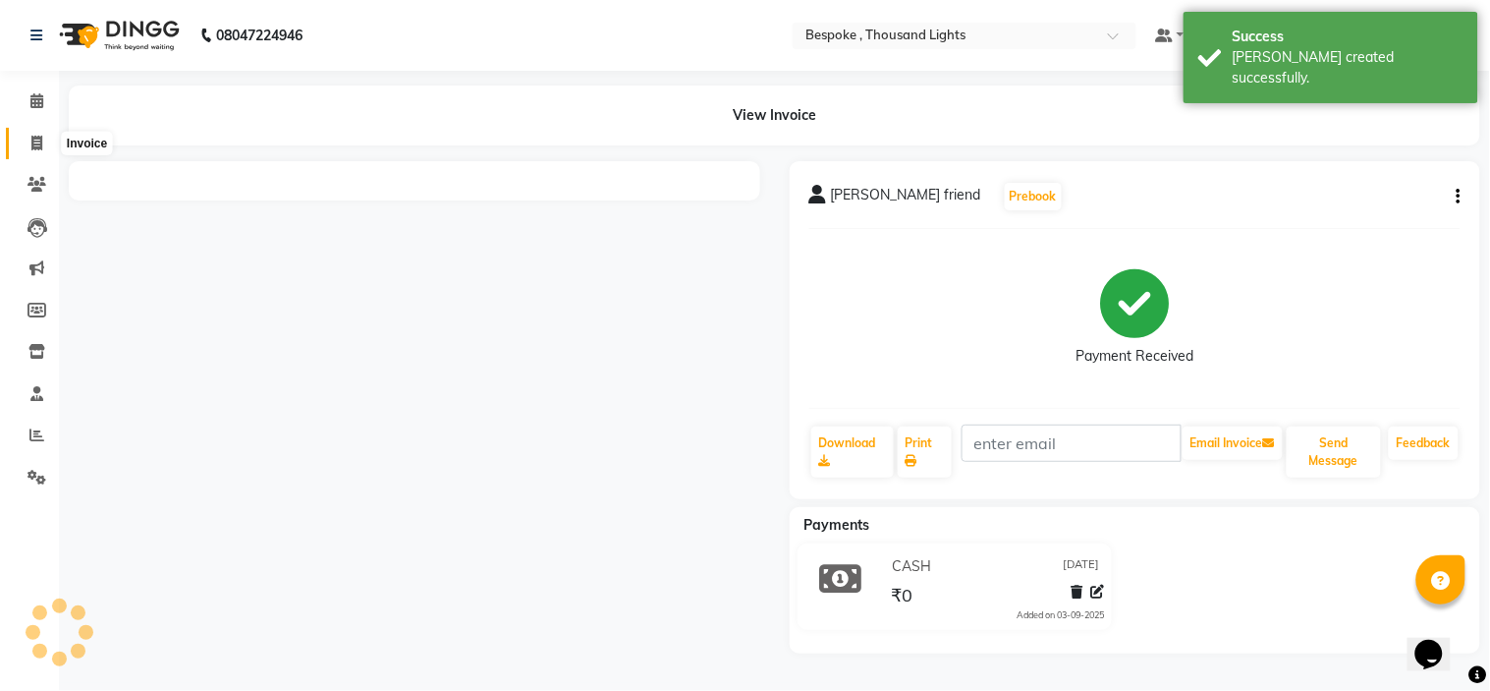
click at [40, 139] on icon at bounding box center [36, 143] width 11 height 15
select select "8177"
select select "service"
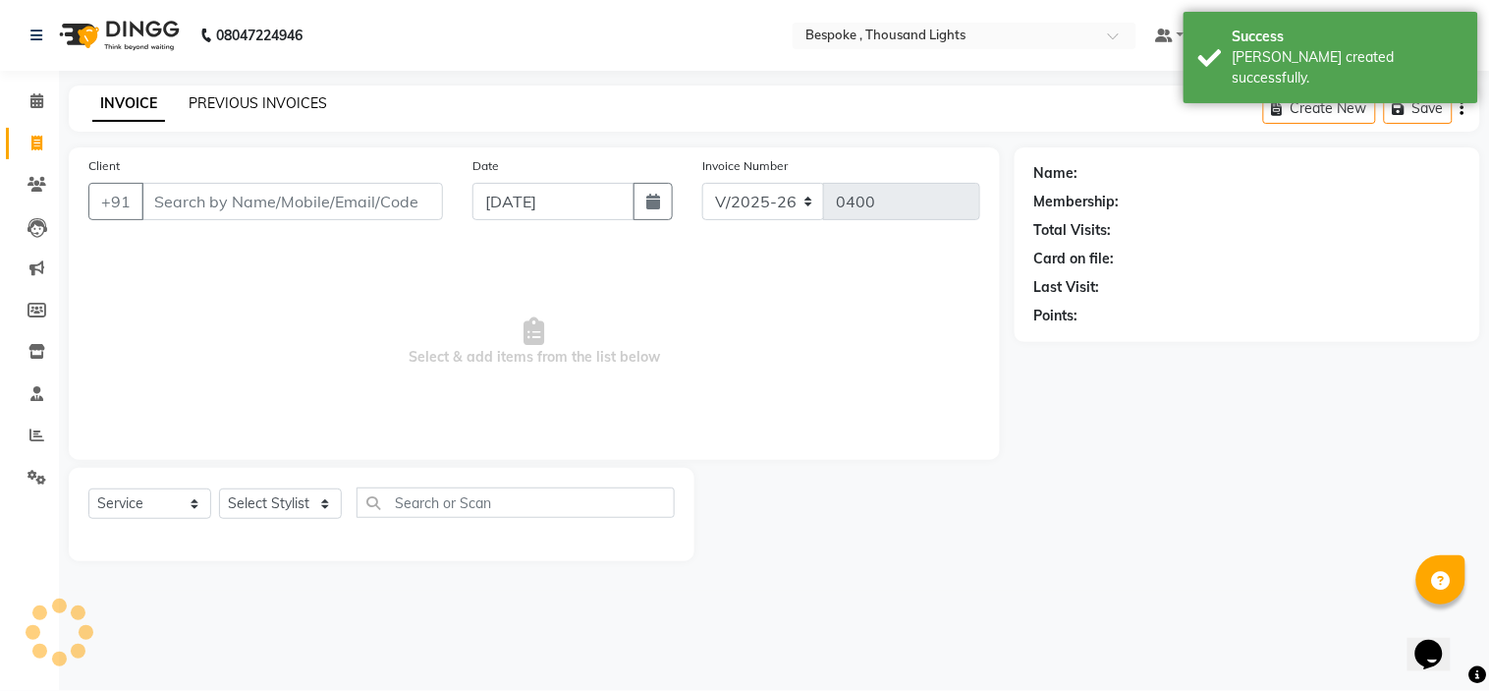
click at [224, 103] on link "PREVIOUS INVOICES" at bounding box center [258, 103] width 139 height 18
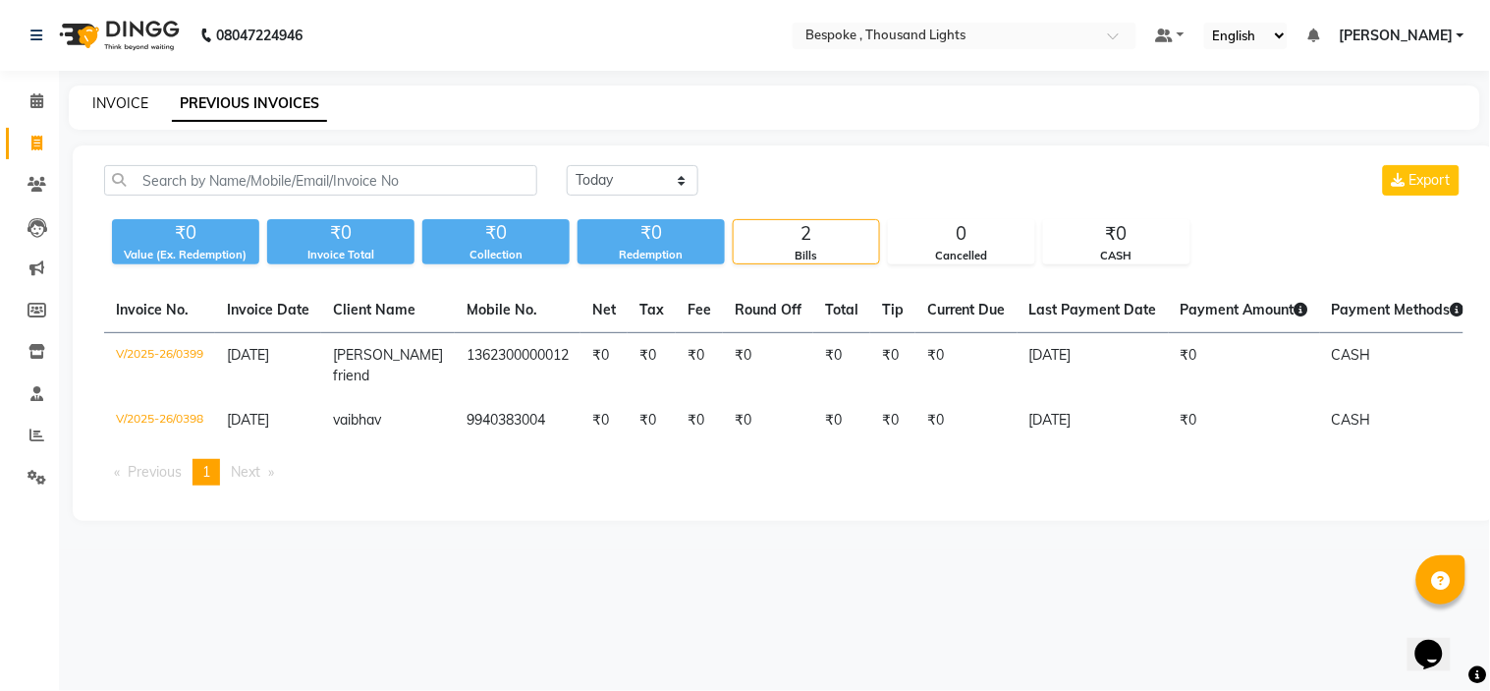
click at [138, 94] on link "INVOICE" at bounding box center [120, 103] width 56 height 18
select select "service"
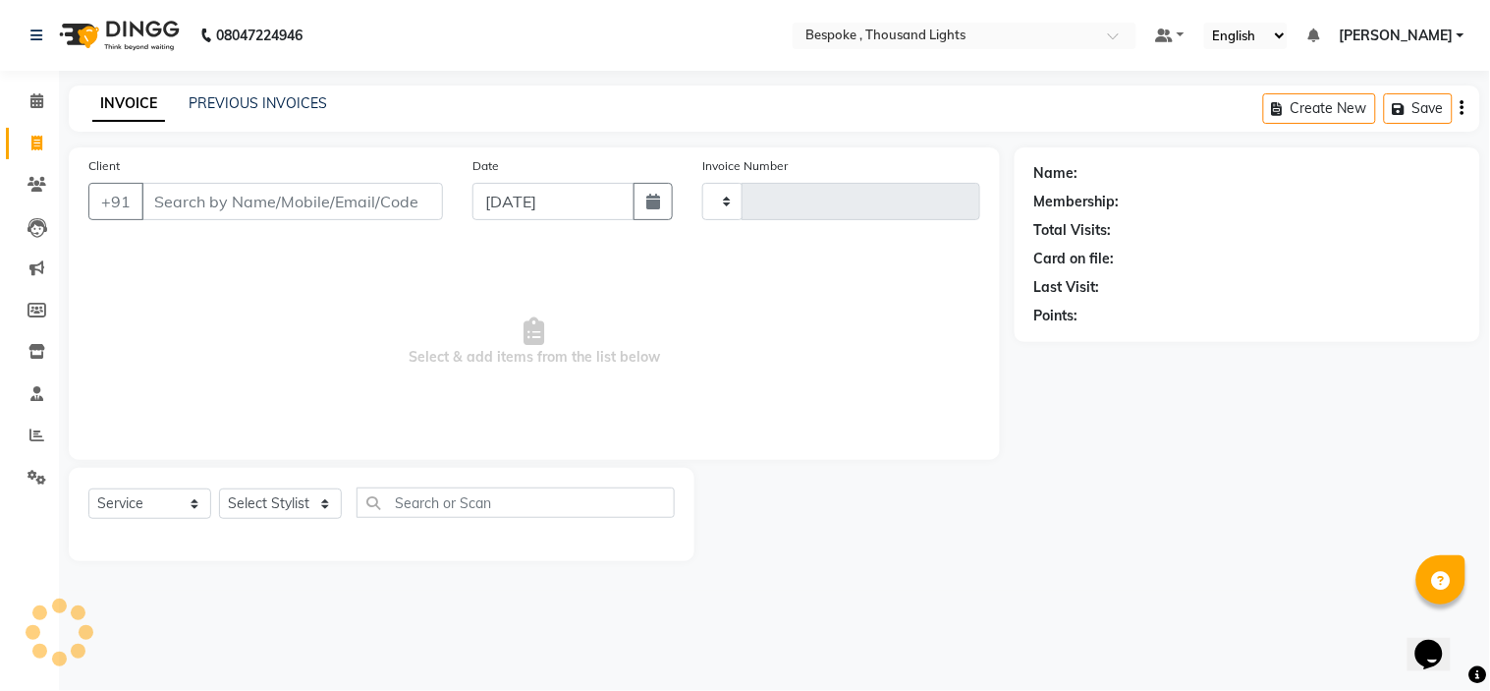
type input "0400"
select select "8177"
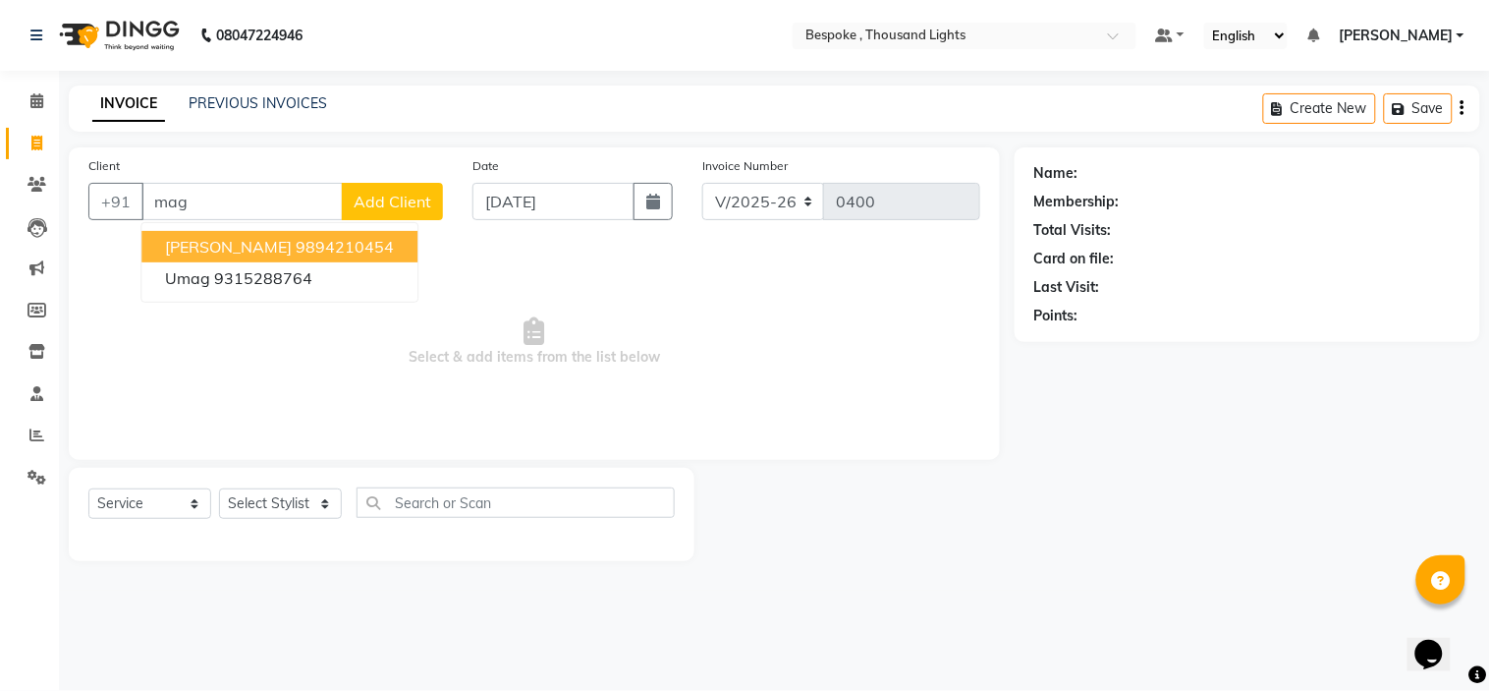
click at [296, 246] on ngb-highlight "9894210454" at bounding box center [345, 247] width 98 height 20
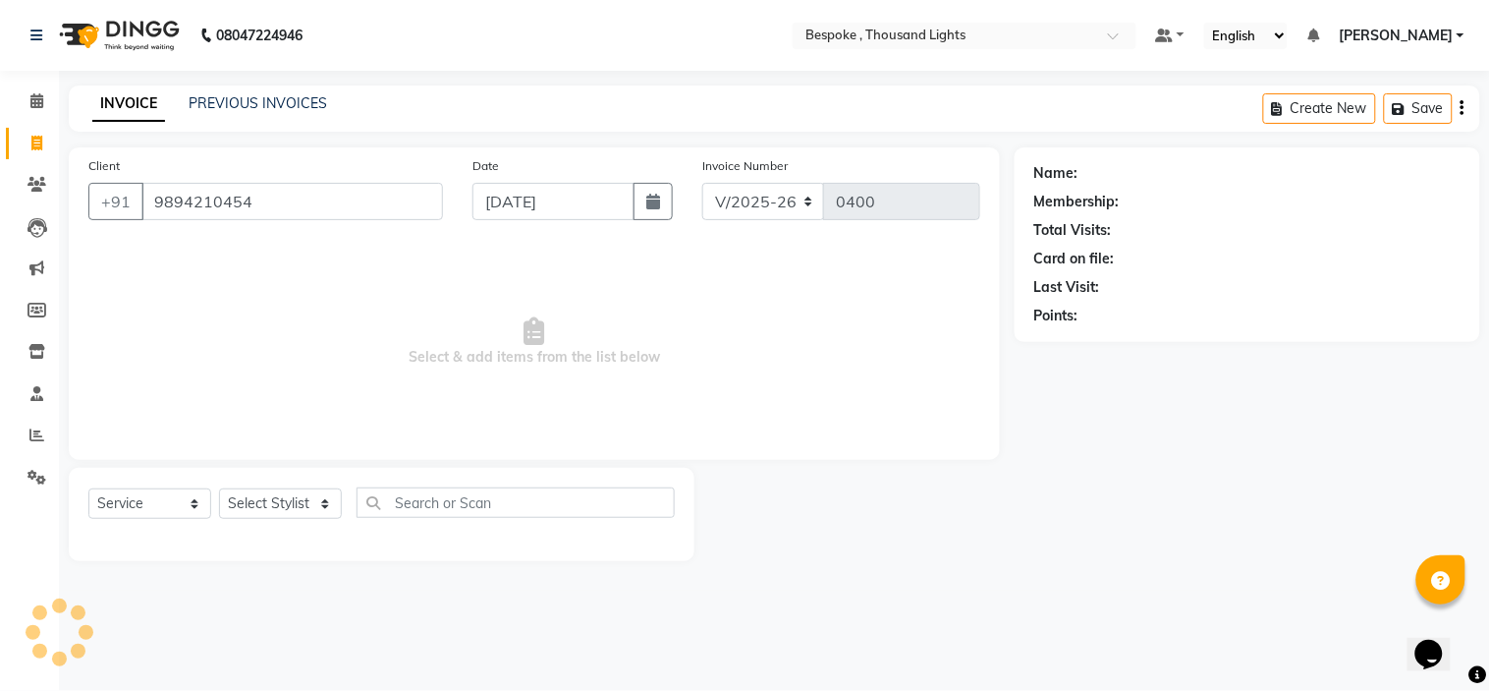
type input "9894210454"
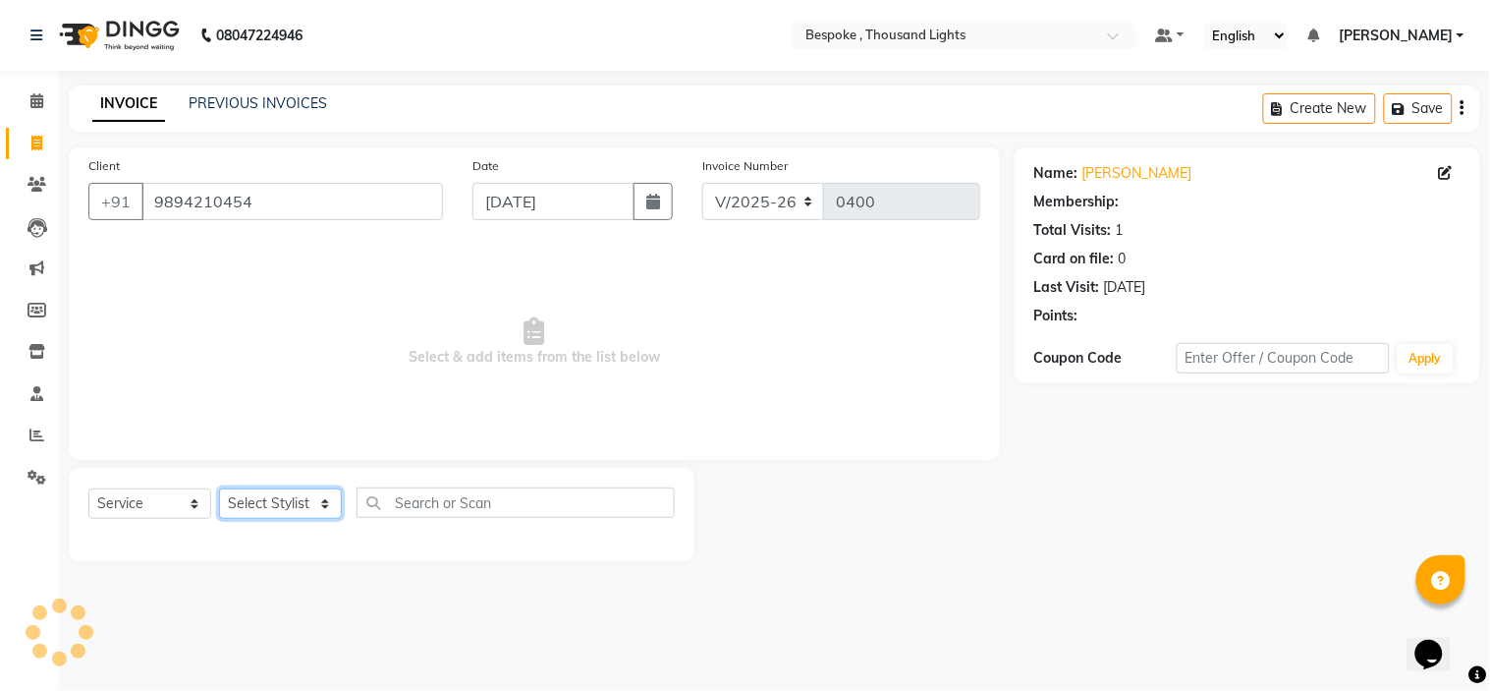
click at [278, 513] on select "Select Stylist [PERSON_NAME] [PERSON_NAME] [PERSON_NAME] [PERSON_NAME]" at bounding box center [280, 503] width 123 height 30
select select "78478"
click at [219, 489] on select "Select Stylist [PERSON_NAME] [PERSON_NAME] [PERSON_NAME] [PERSON_NAME]" at bounding box center [280, 503] width 123 height 30
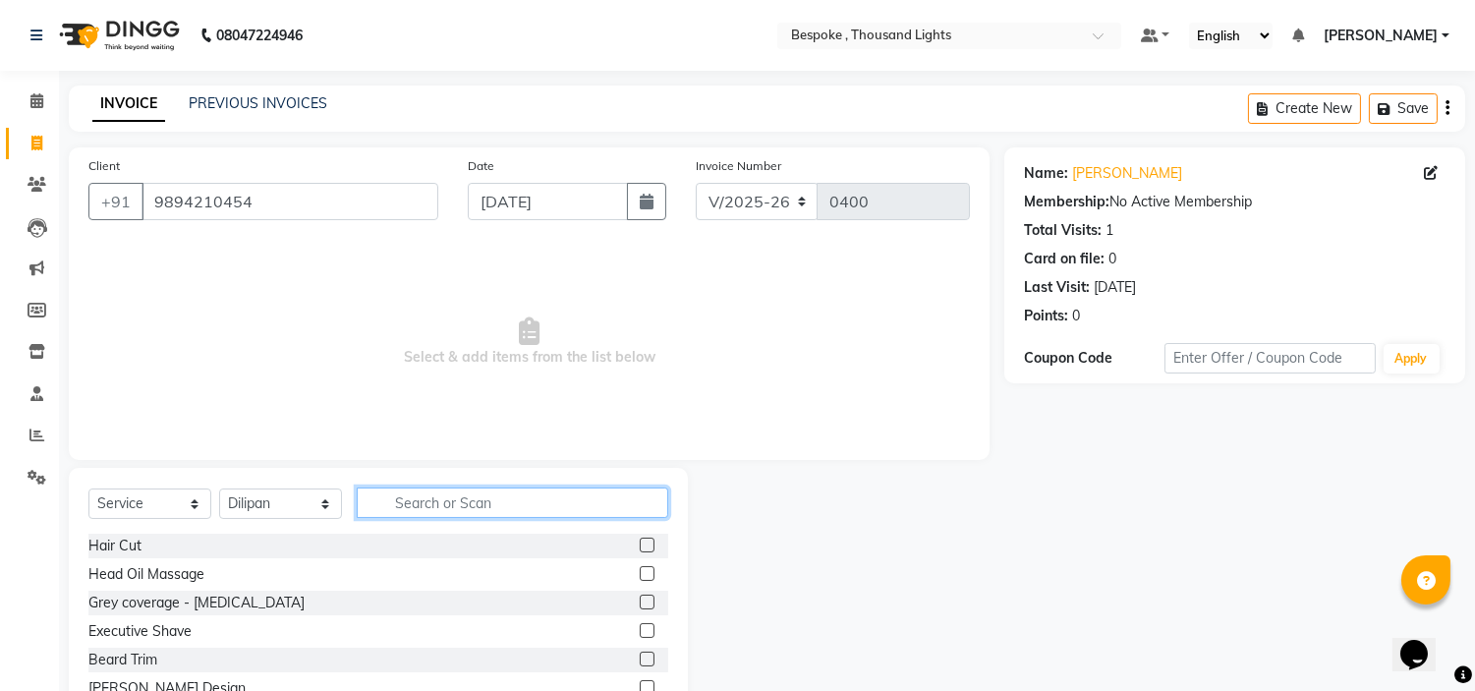
click at [436, 495] on input "text" at bounding box center [512, 502] width 311 height 30
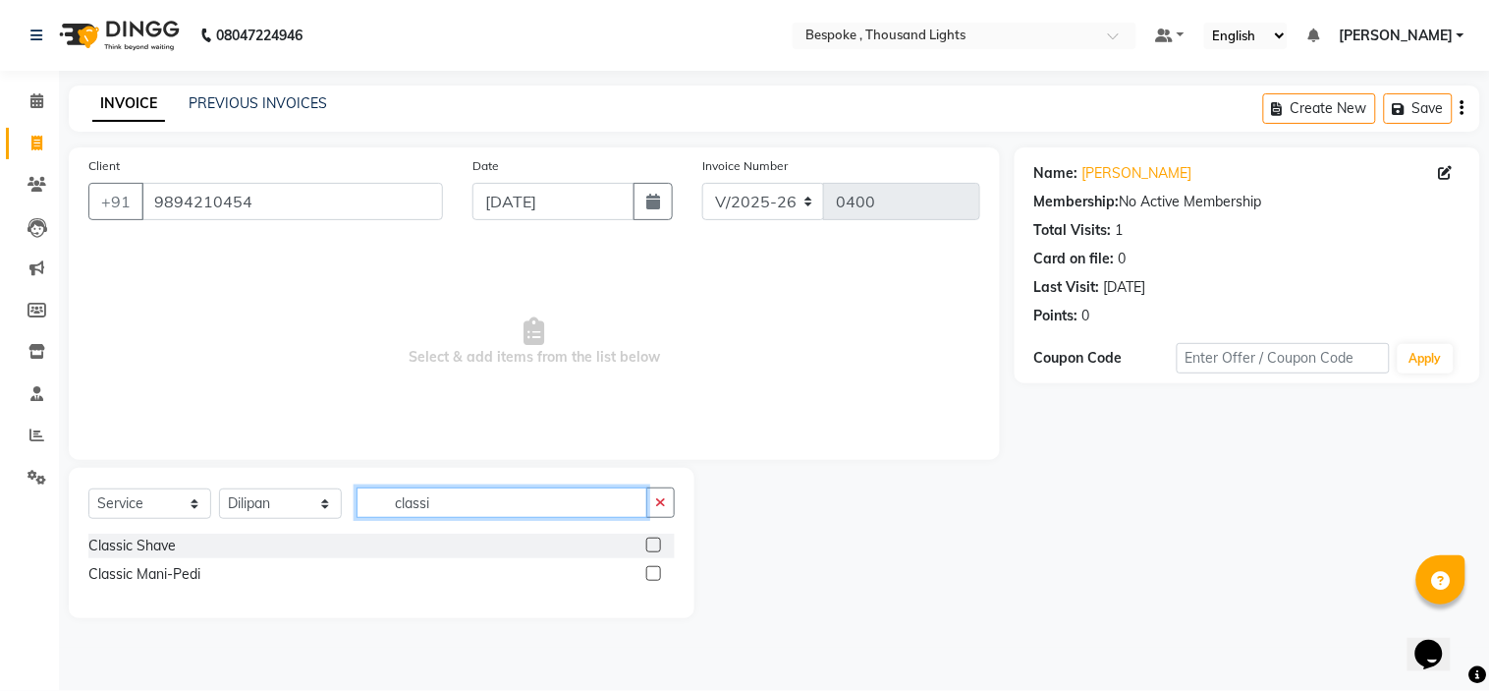
type input "classi"
click at [658, 542] on label at bounding box center [653, 544] width 15 height 15
click at [658, 542] on input "checkbox" at bounding box center [652, 545] width 13 height 13
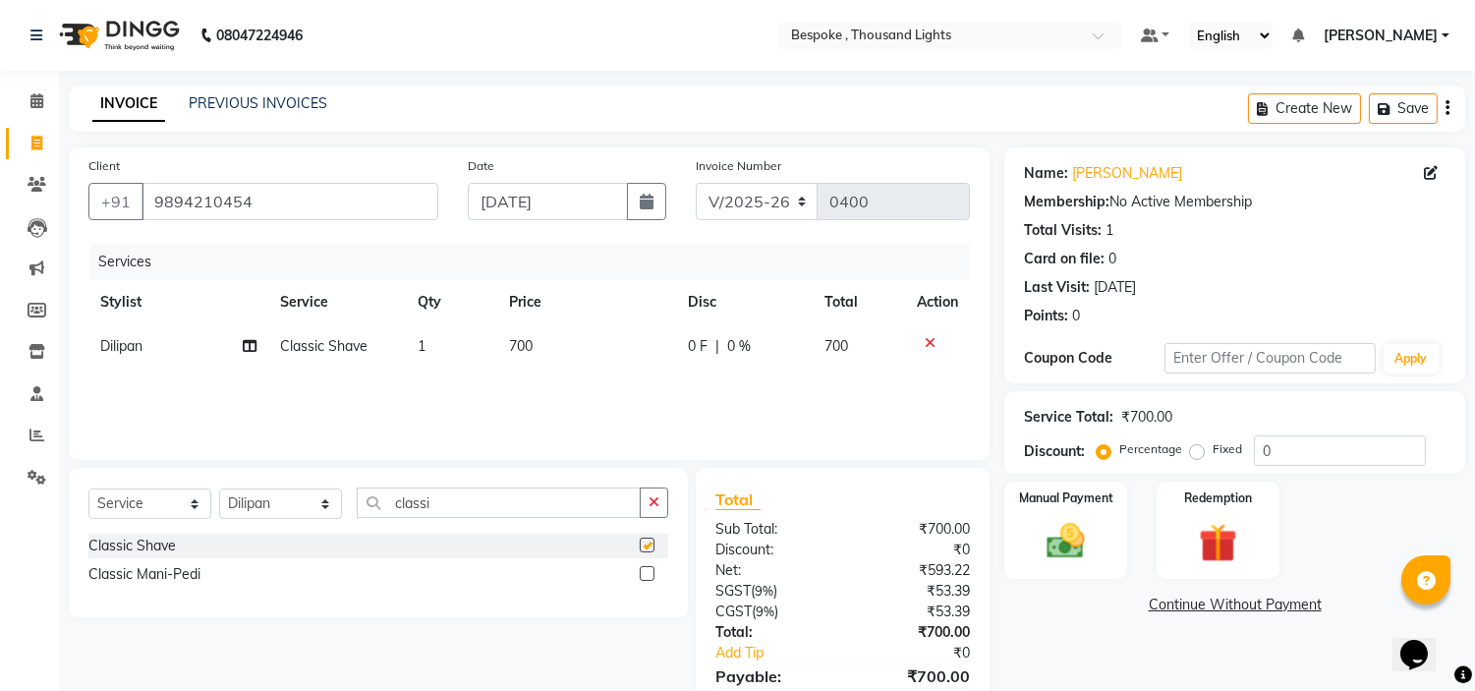
checkbox input "false"
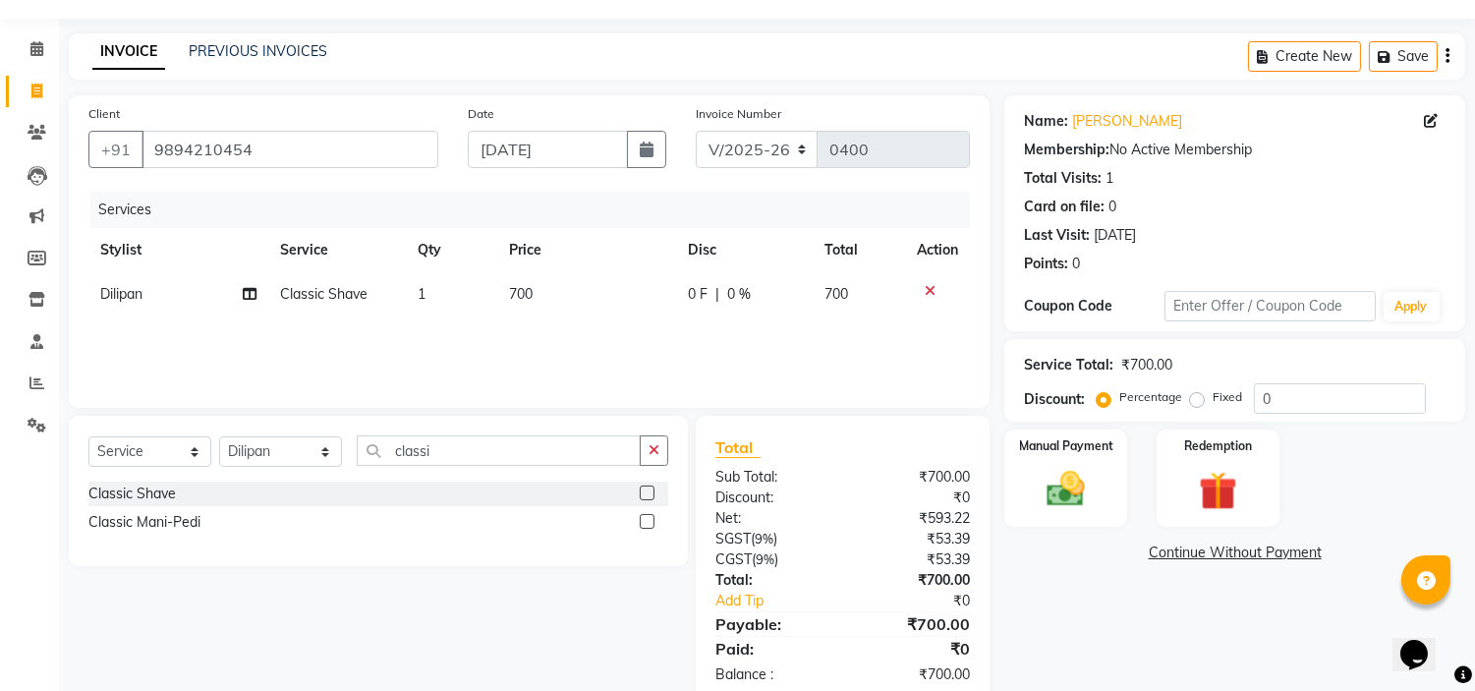
scroll to position [76, 0]
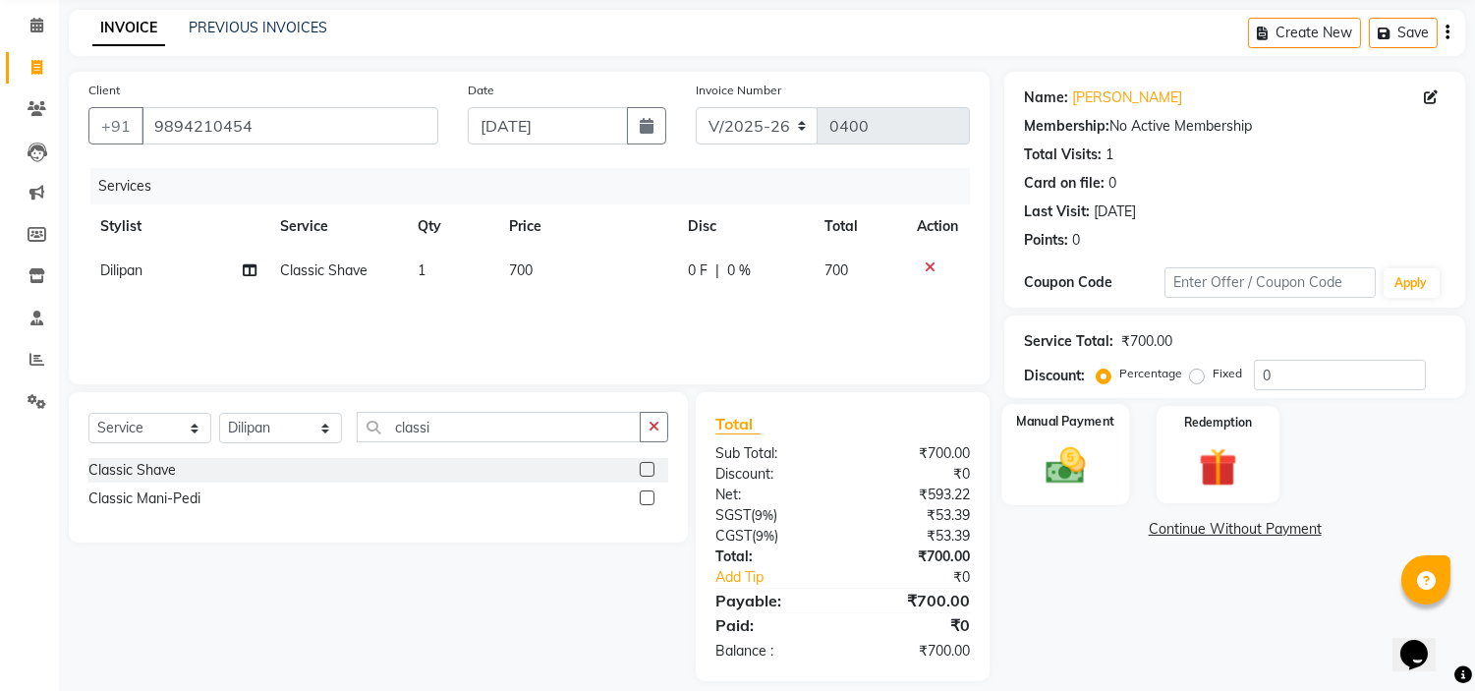
click at [1044, 468] on img at bounding box center [1066, 466] width 65 height 46
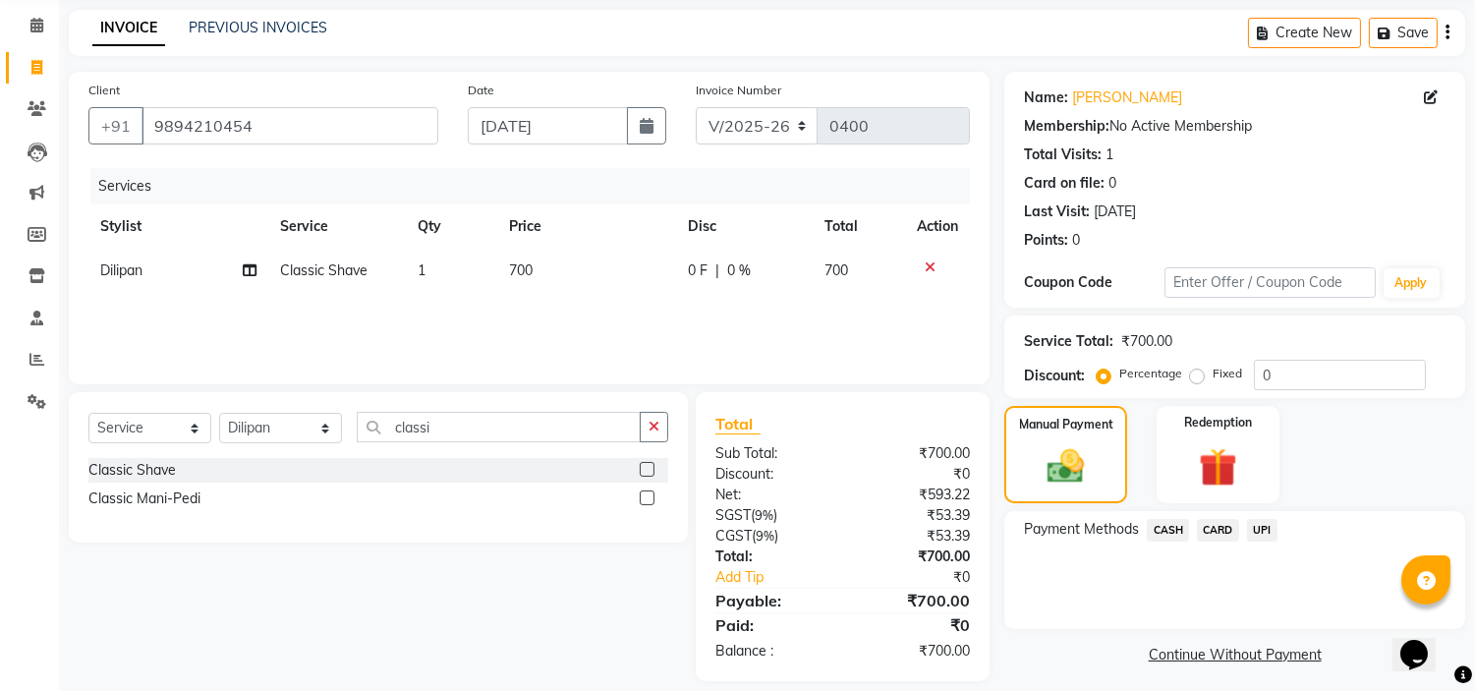
click at [1258, 529] on span "UPI" at bounding box center [1262, 530] width 30 height 23
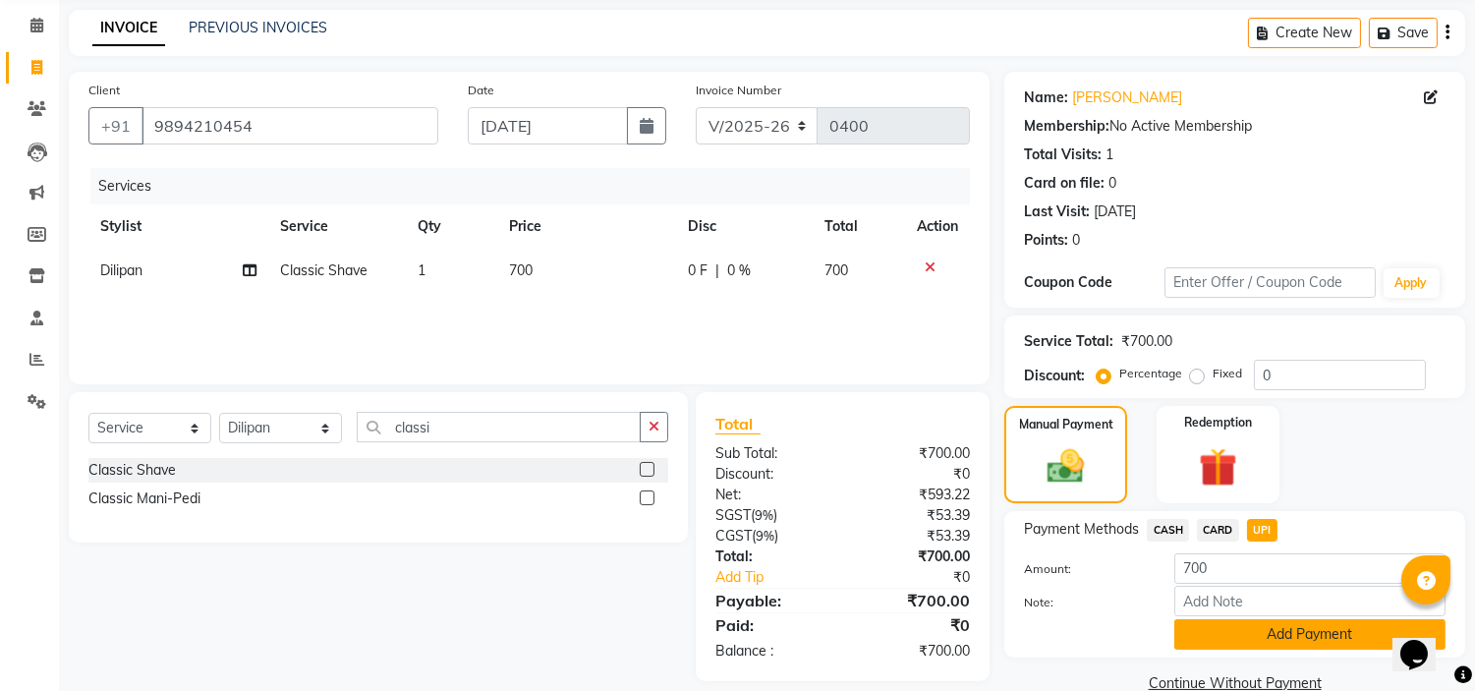
click at [1281, 626] on button "Add Payment" at bounding box center [1309, 634] width 271 height 30
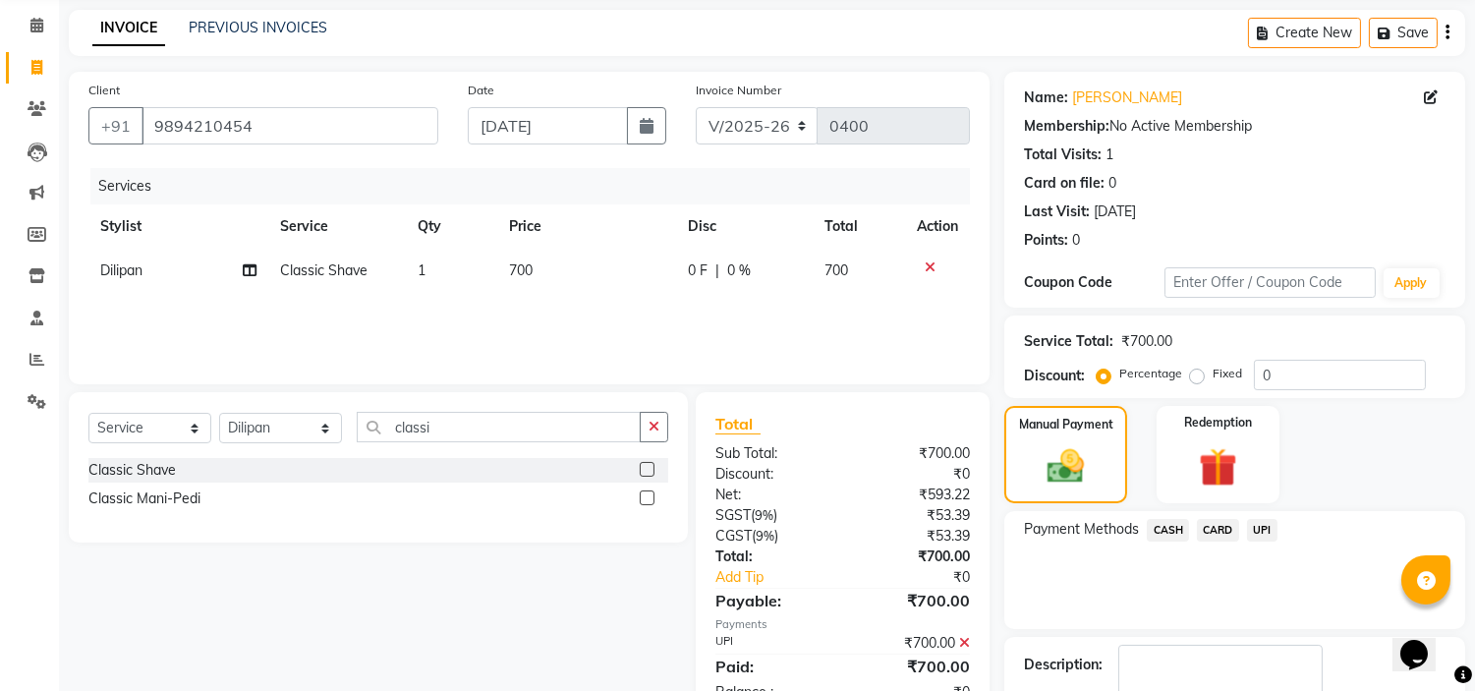
scroll to position [193, 0]
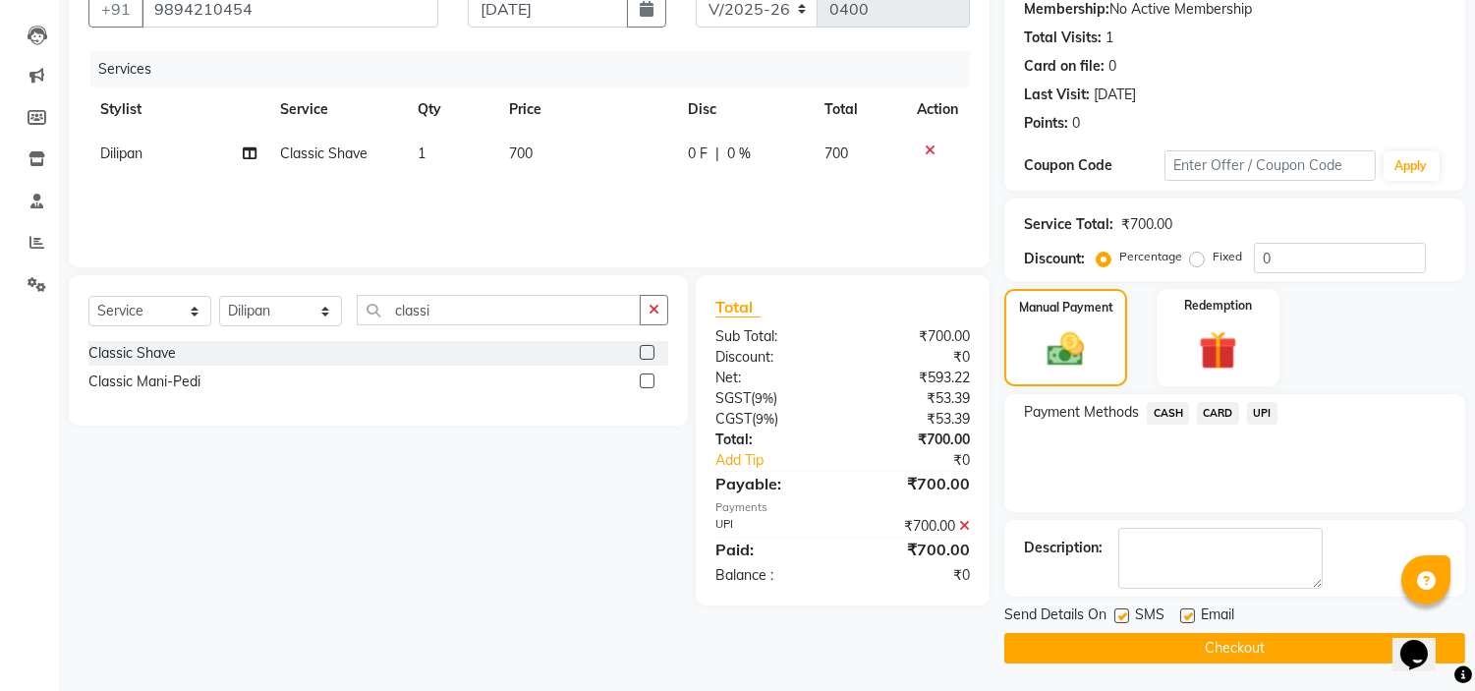
click at [1235, 644] on button "Checkout" at bounding box center [1234, 648] width 461 height 30
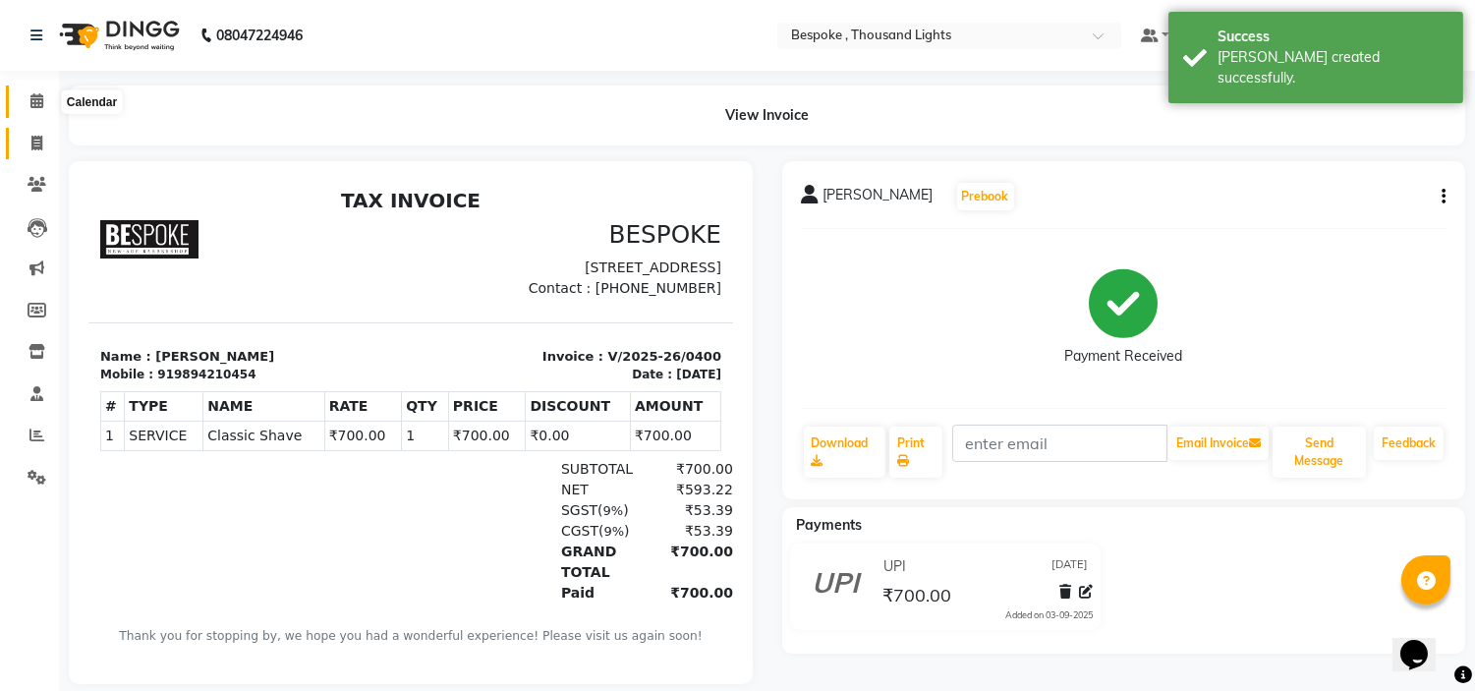
drag, startPoint x: 30, startPoint y: 106, endPoint x: 35, endPoint y: 148, distance: 42.5
click at [30, 106] on icon at bounding box center [36, 100] width 13 height 15
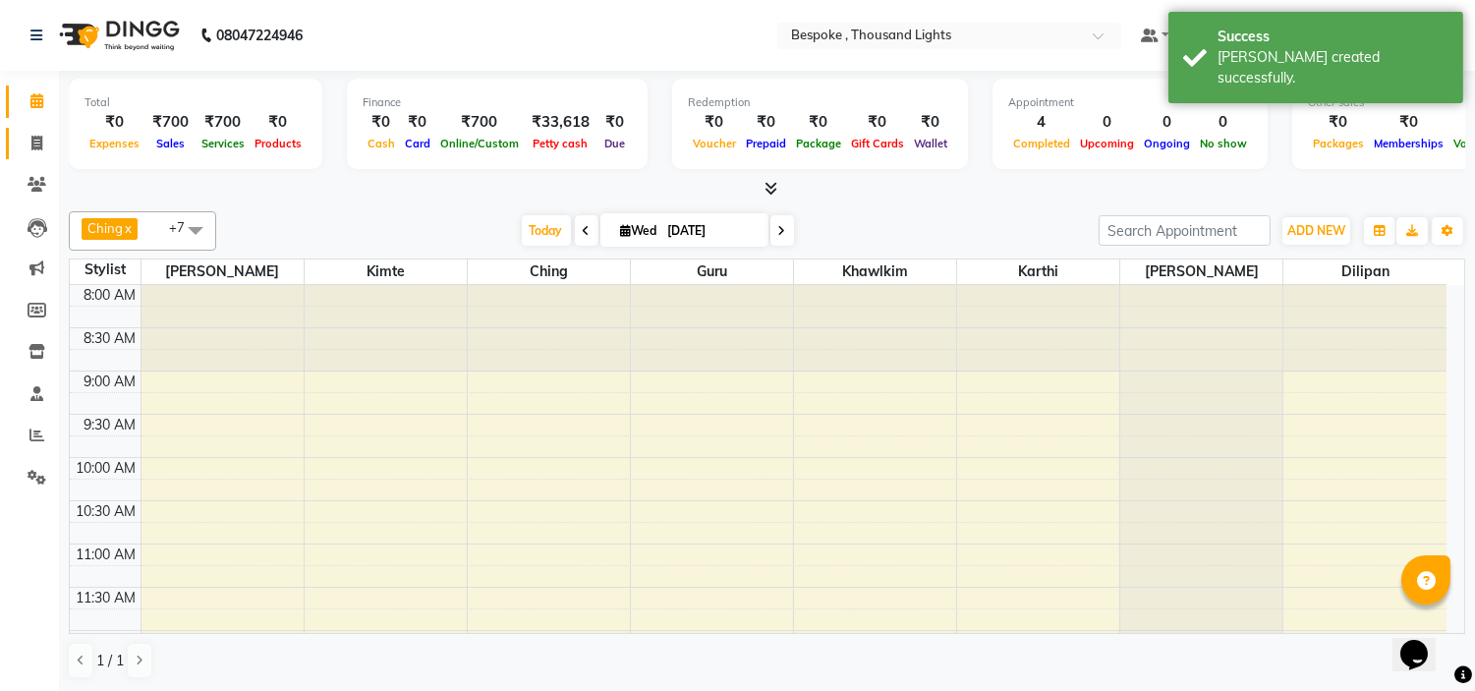
click at [32, 144] on icon at bounding box center [36, 143] width 11 height 15
select select "service"
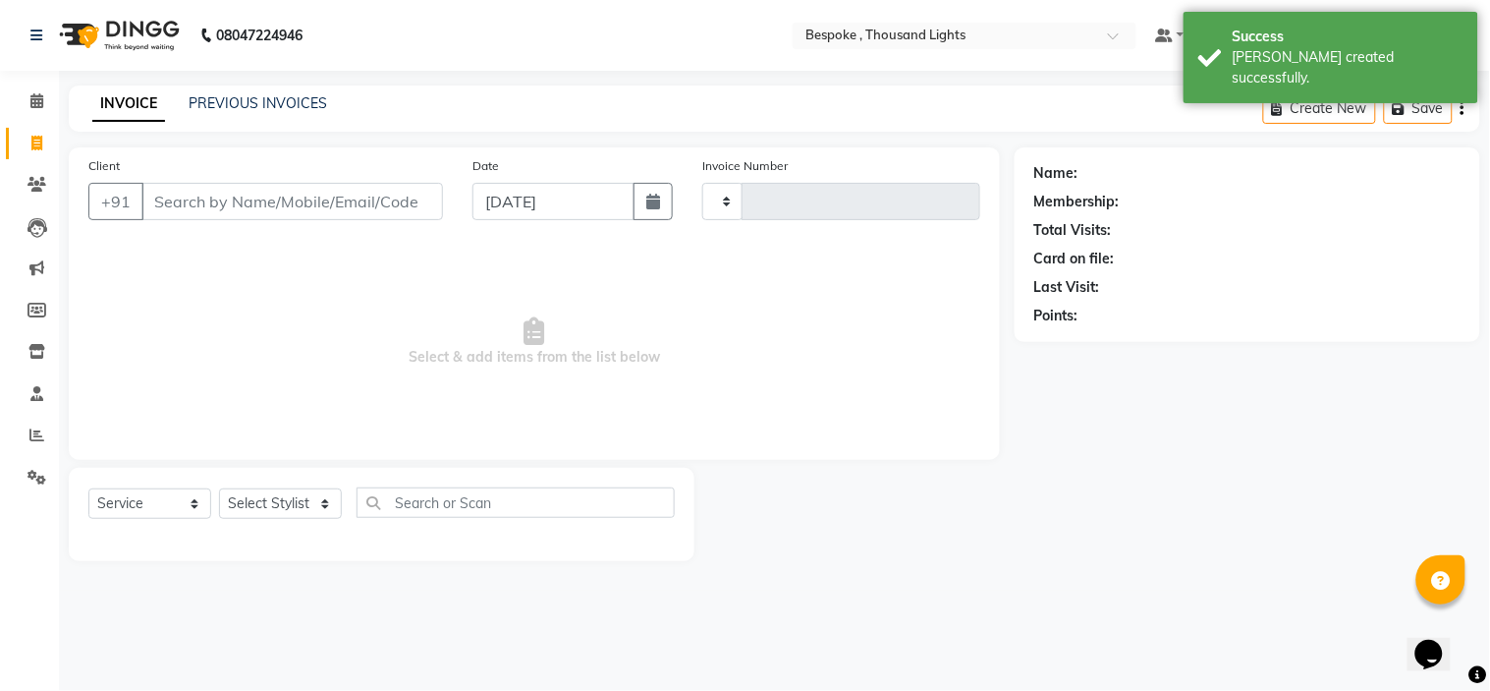
type input "0401"
select select "8177"
click at [288, 99] on link "PREVIOUS INVOICES" at bounding box center [258, 103] width 139 height 18
